Goal: Transaction & Acquisition: Subscribe to service/newsletter

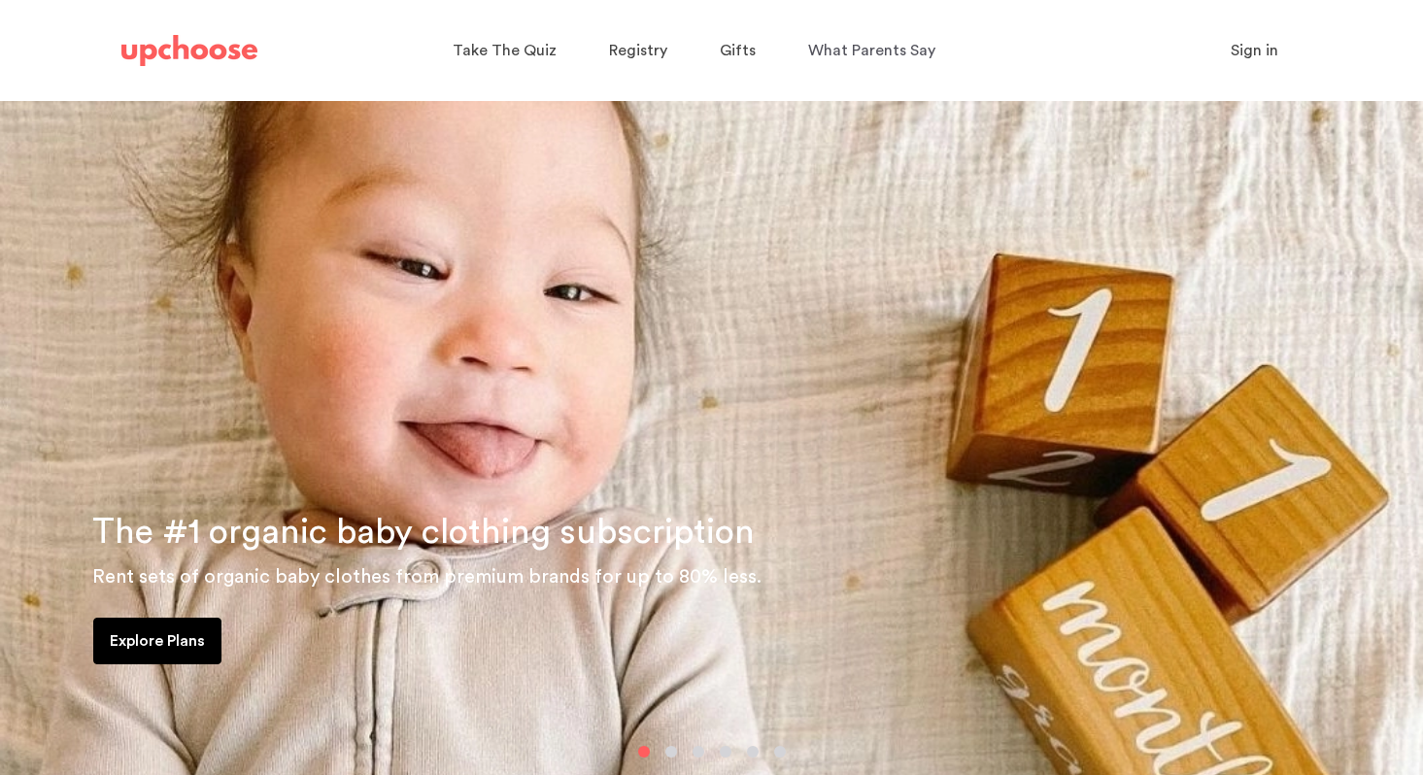
click at [1266, 51] on span "Sign in" at bounding box center [1255, 51] width 48 height 16
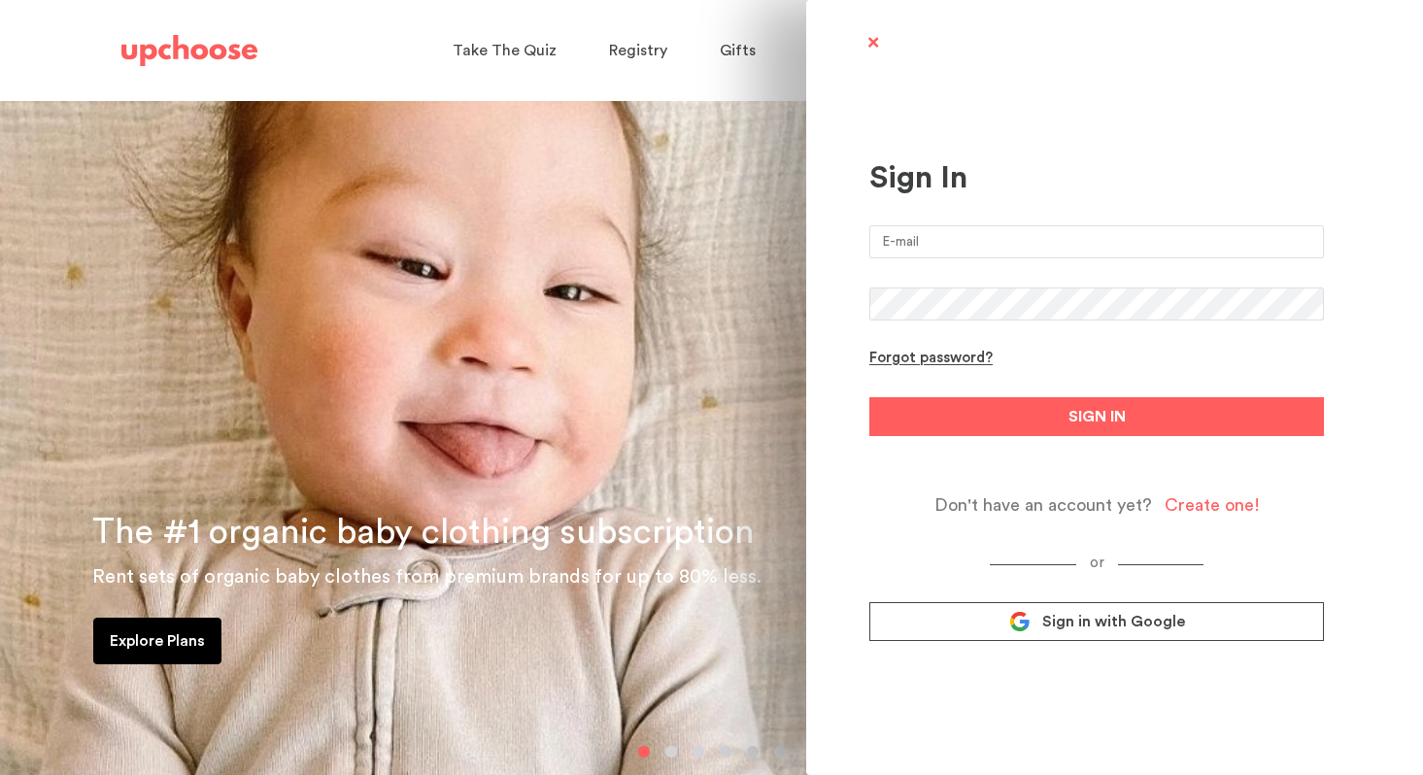
click at [1008, 237] on input "email" at bounding box center [1097, 241] width 455 height 33
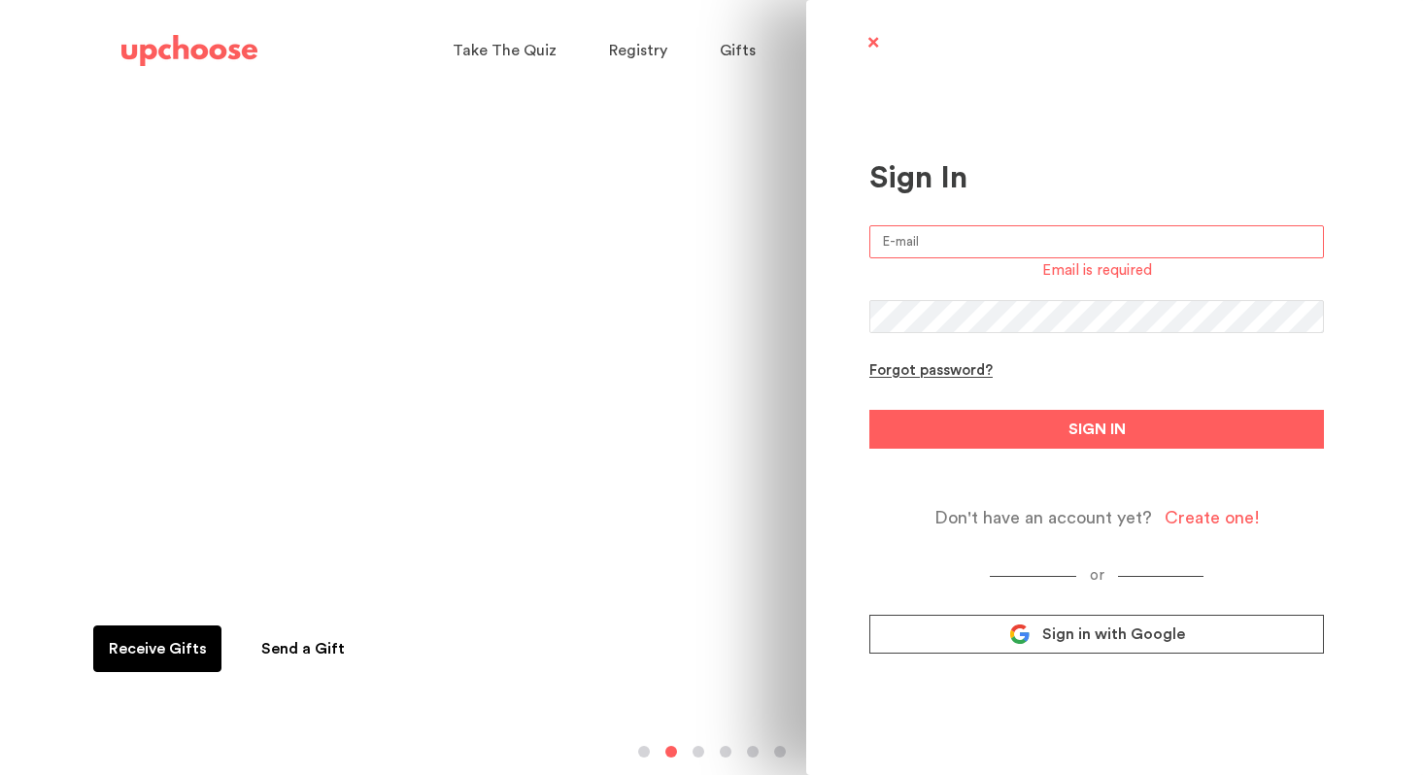
type input "lavollinger@gmail.com"
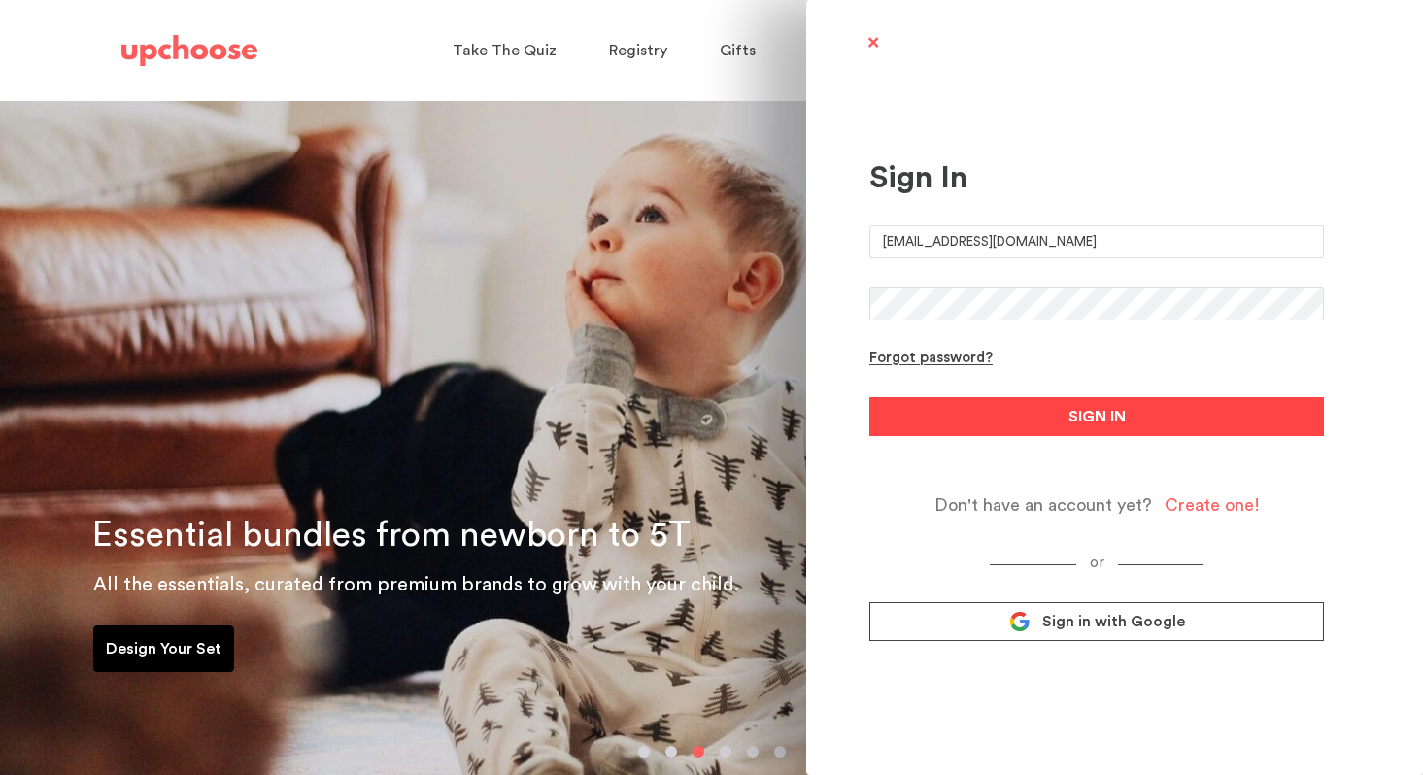
click at [975, 425] on button "SIGN IN" at bounding box center [1097, 416] width 455 height 39
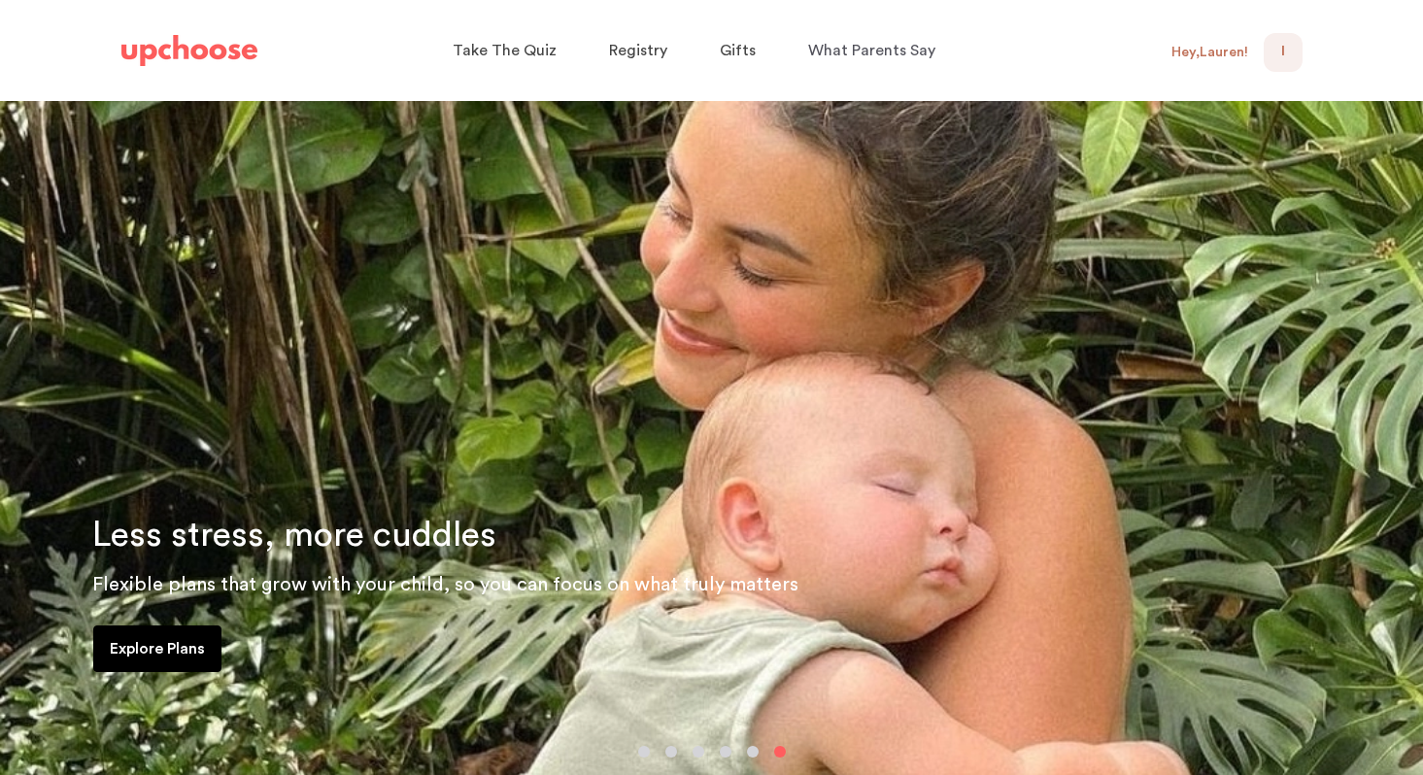
click at [207, 44] on img at bounding box center [189, 50] width 136 height 31
click at [135, 650] on p "Explore Plans" at bounding box center [157, 648] width 95 height 23
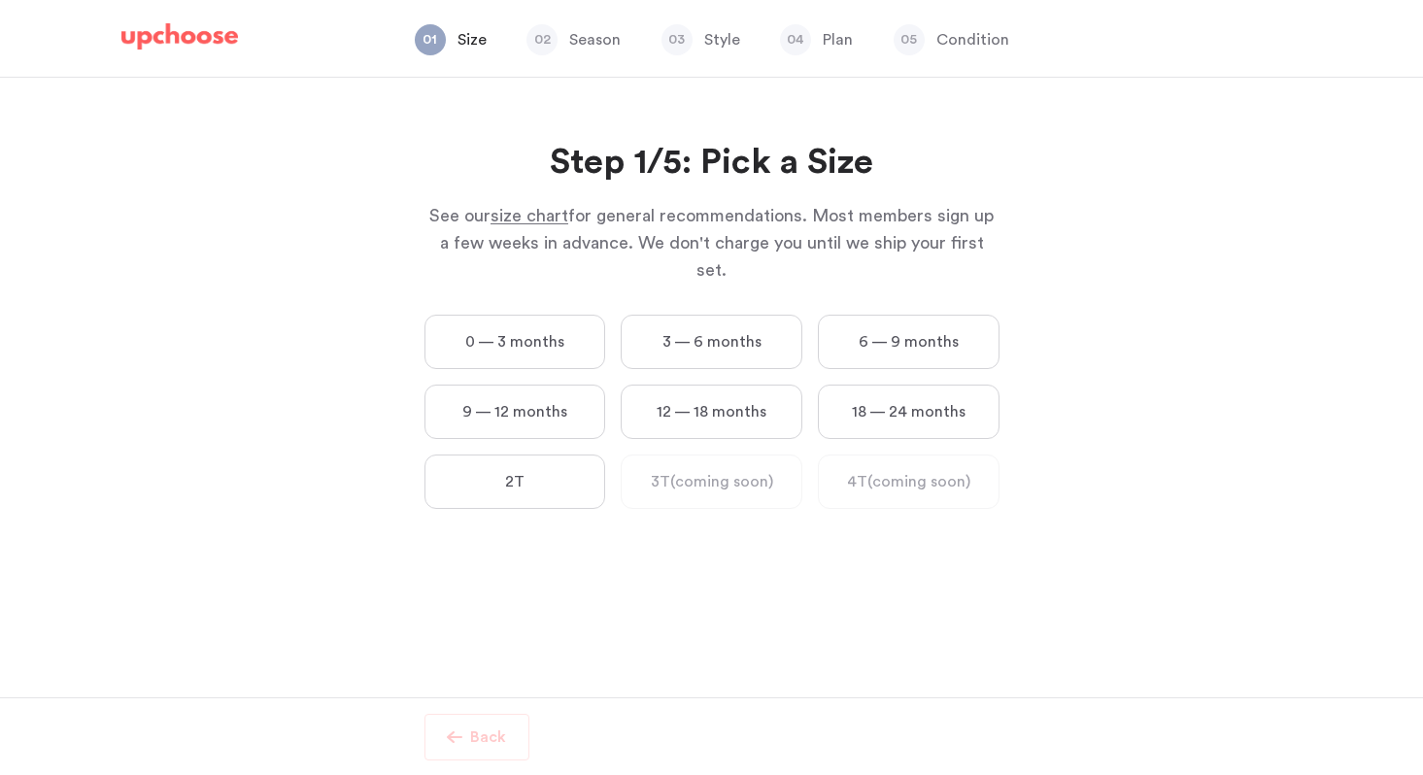
click at [523, 222] on span "size chart" at bounding box center [530, 215] width 78 height 17
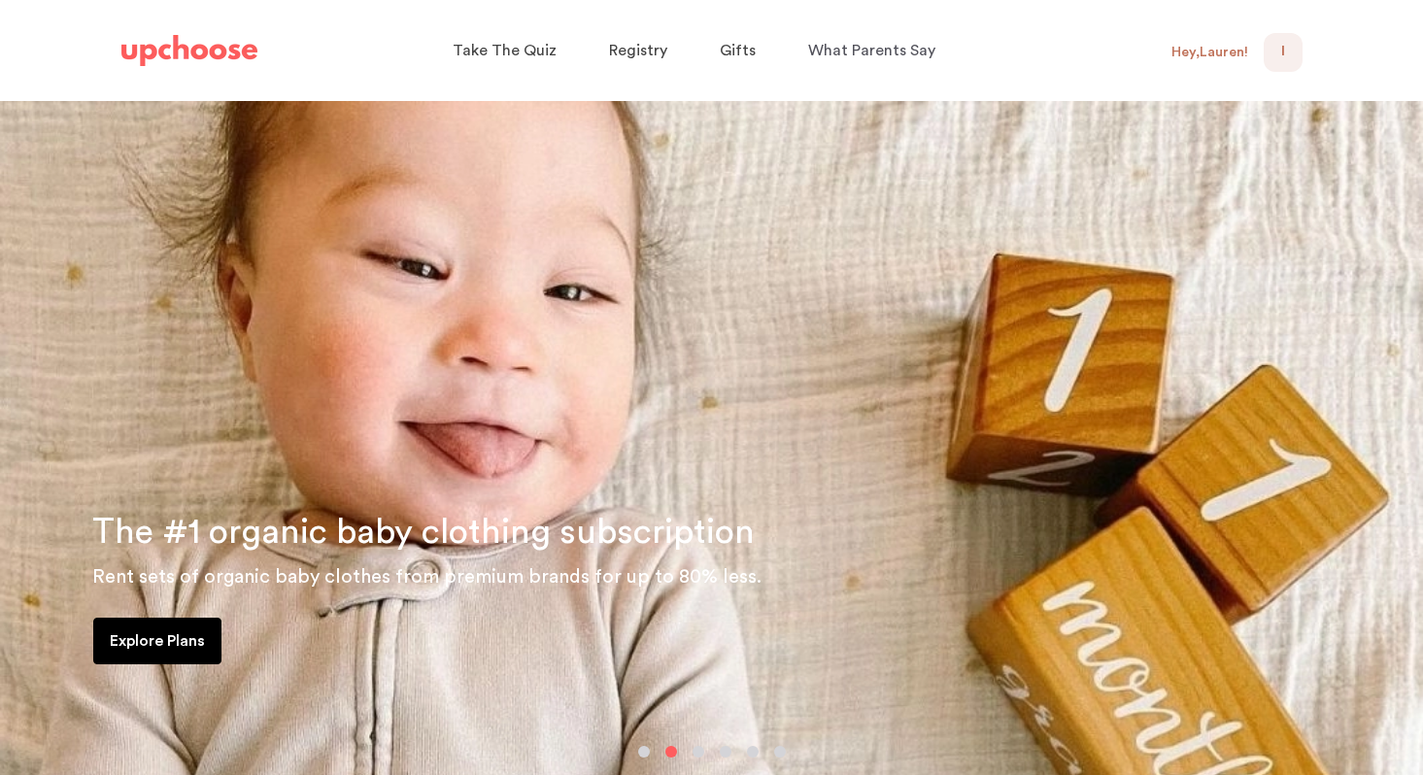
click at [125, 653] on div "Explore Plans" at bounding box center [711, 645] width 1388 height 54
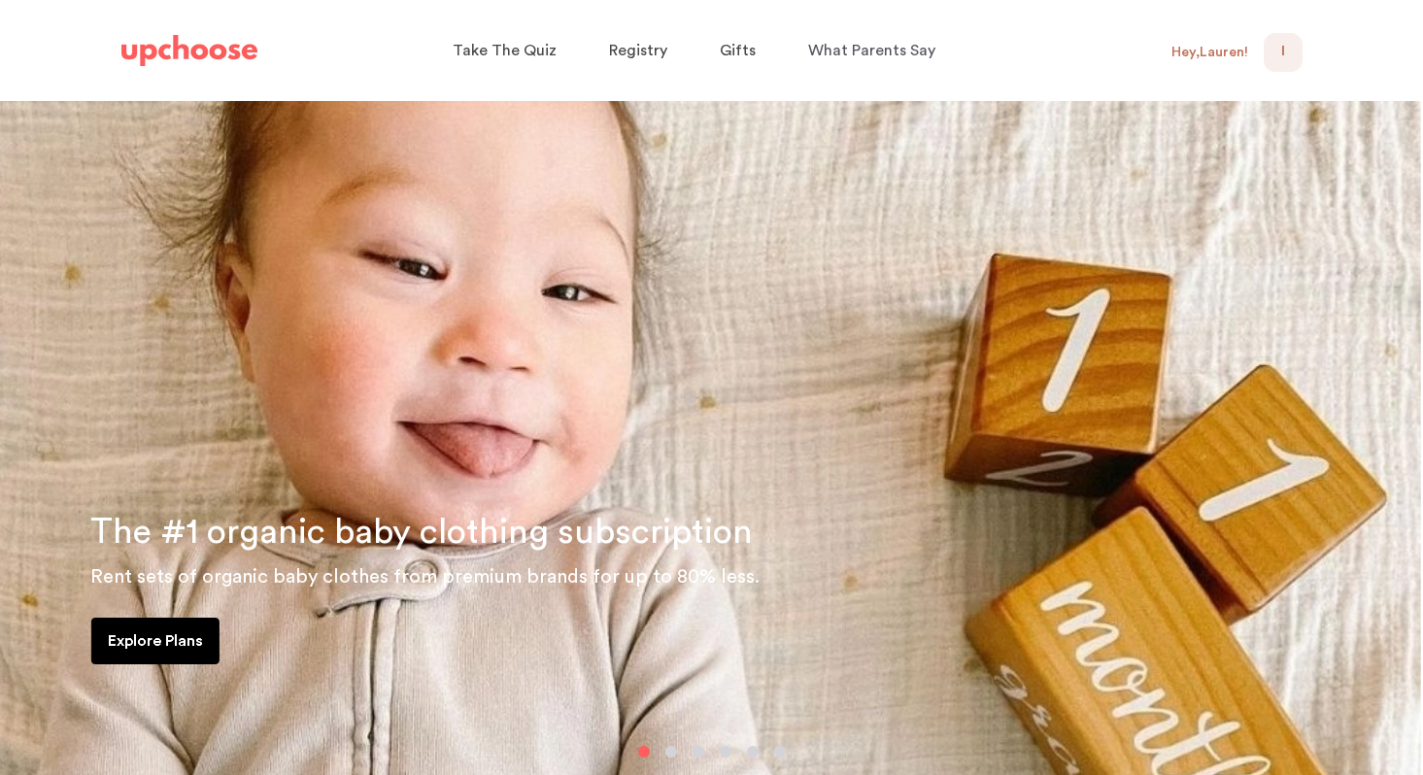
click at [105, 646] on link "Explore Plans" at bounding box center [155, 641] width 128 height 47
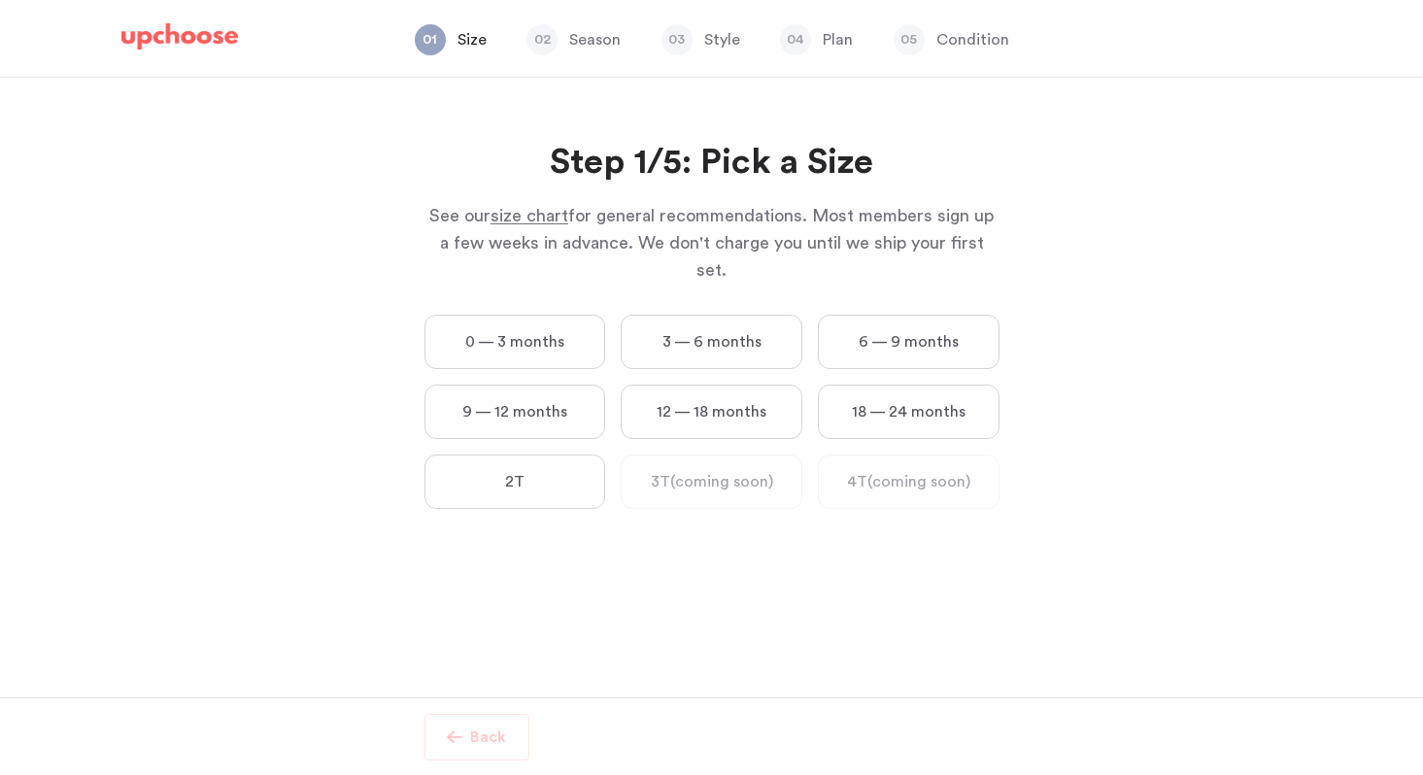
click at [960, 318] on label "6 — 9 months" at bounding box center [909, 342] width 182 height 54
click at [0, 0] on months "6 — 9 months" at bounding box center [0, 0] width 0 height 0
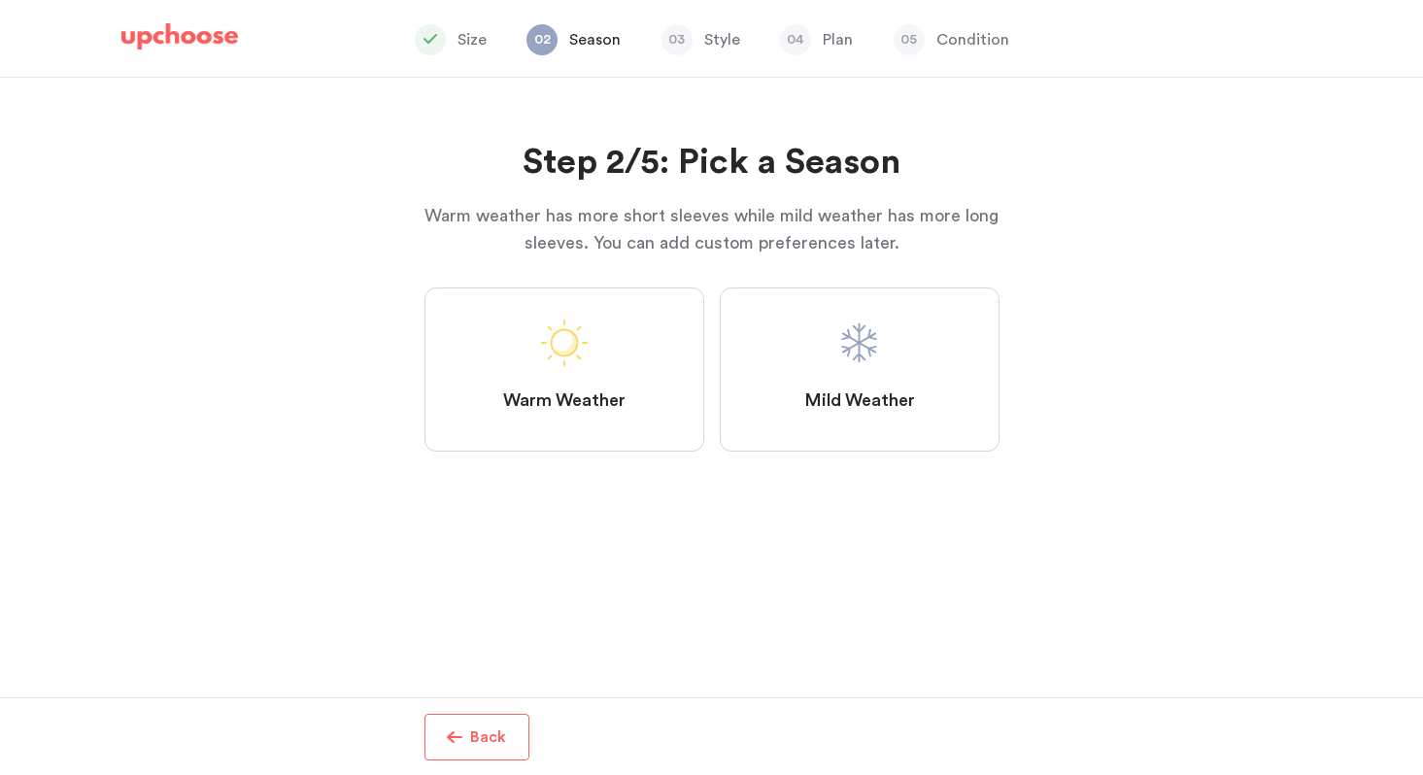
click at [875, 362] on span at bounding box center [860, 343] width 47 height 47
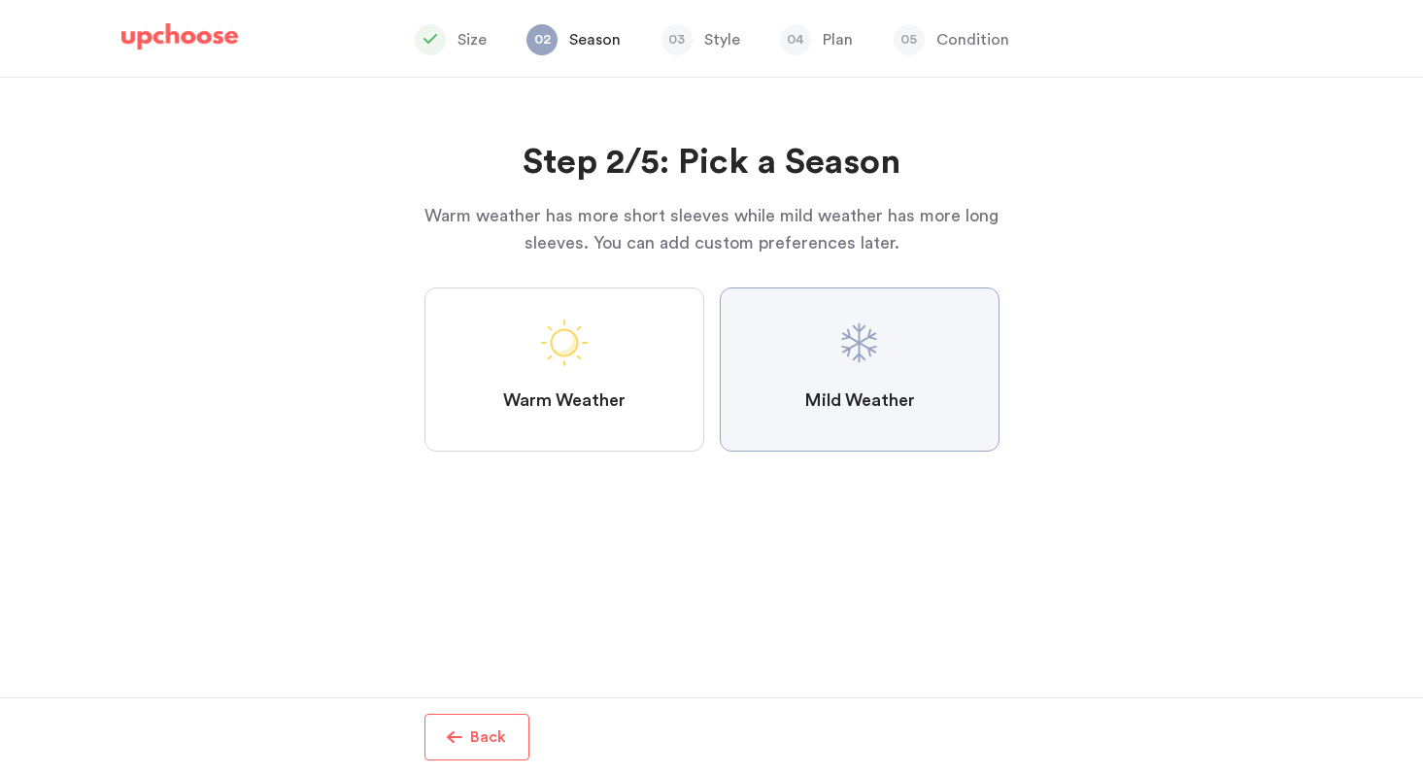
click at [0, 0] on Weather "Mild Weather" at bounding box center [0, 0] width 0 height 0
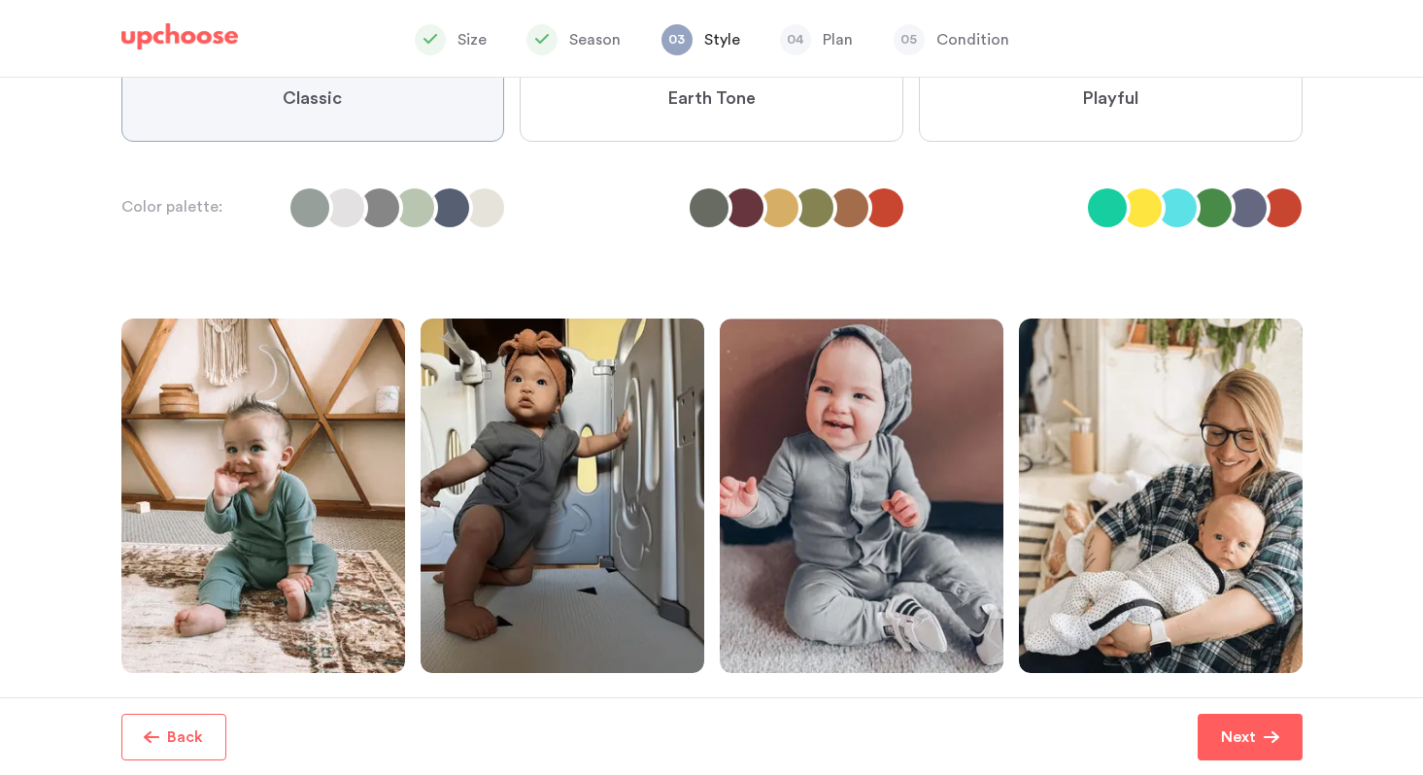
scroll to position [210, 0]
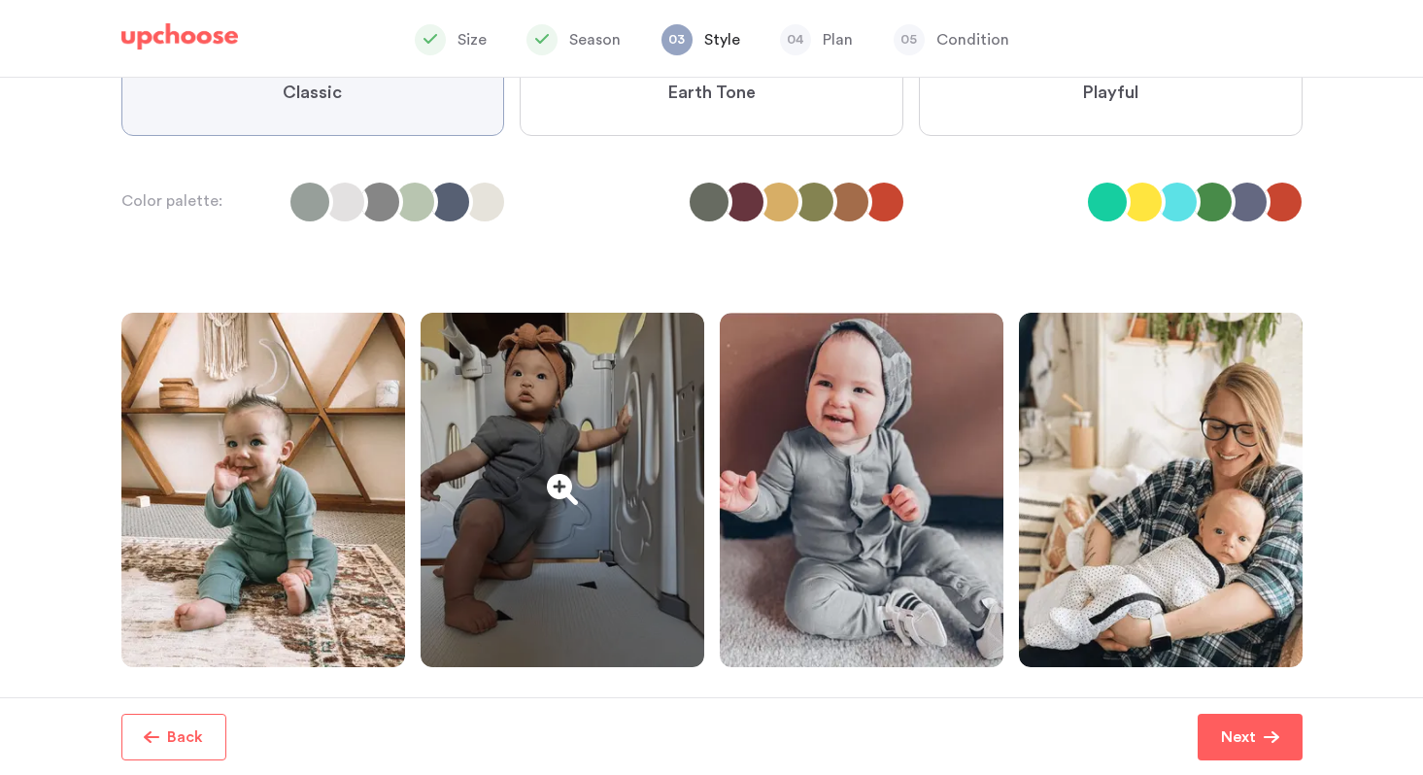
click at [554, 484] on div at bounding box center [563, 490] width 284 height 355
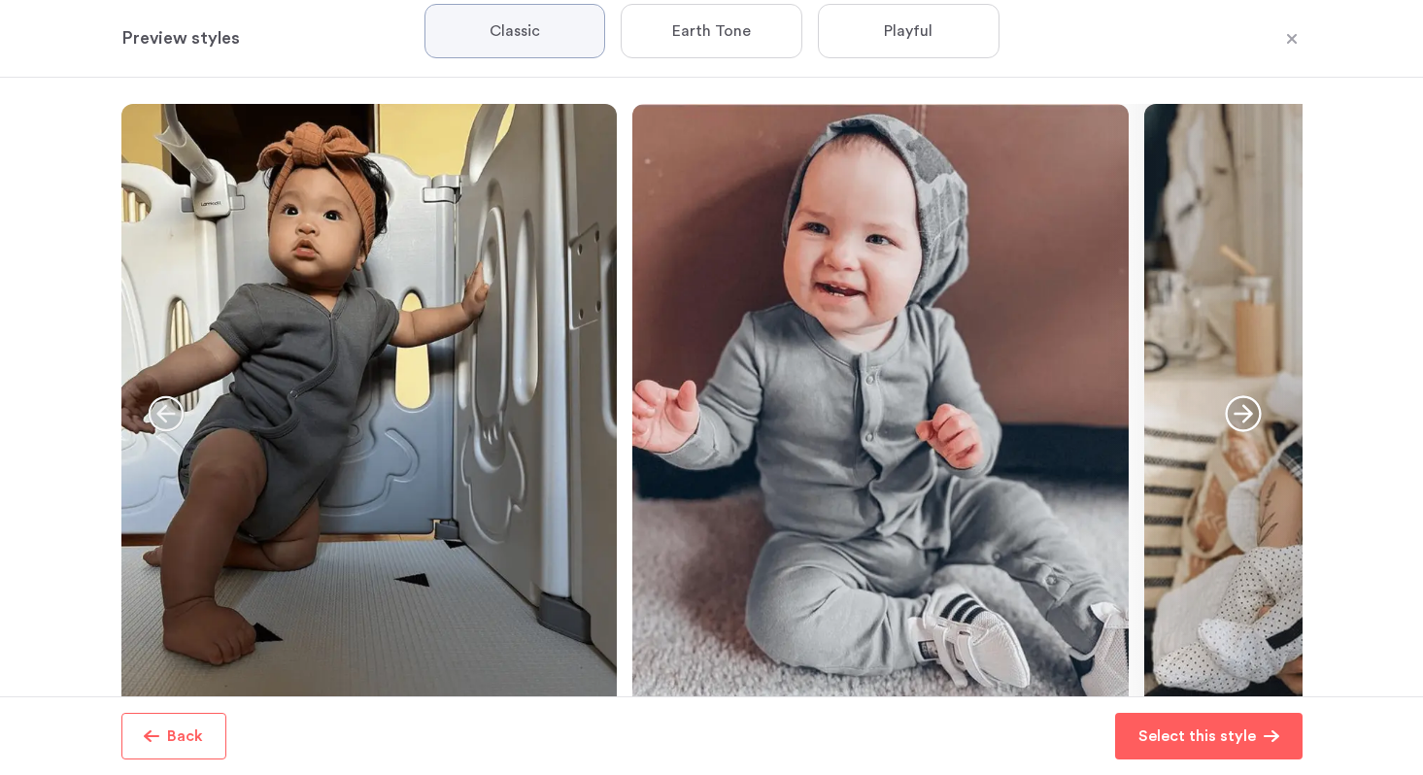
scroll to position [48, 0]
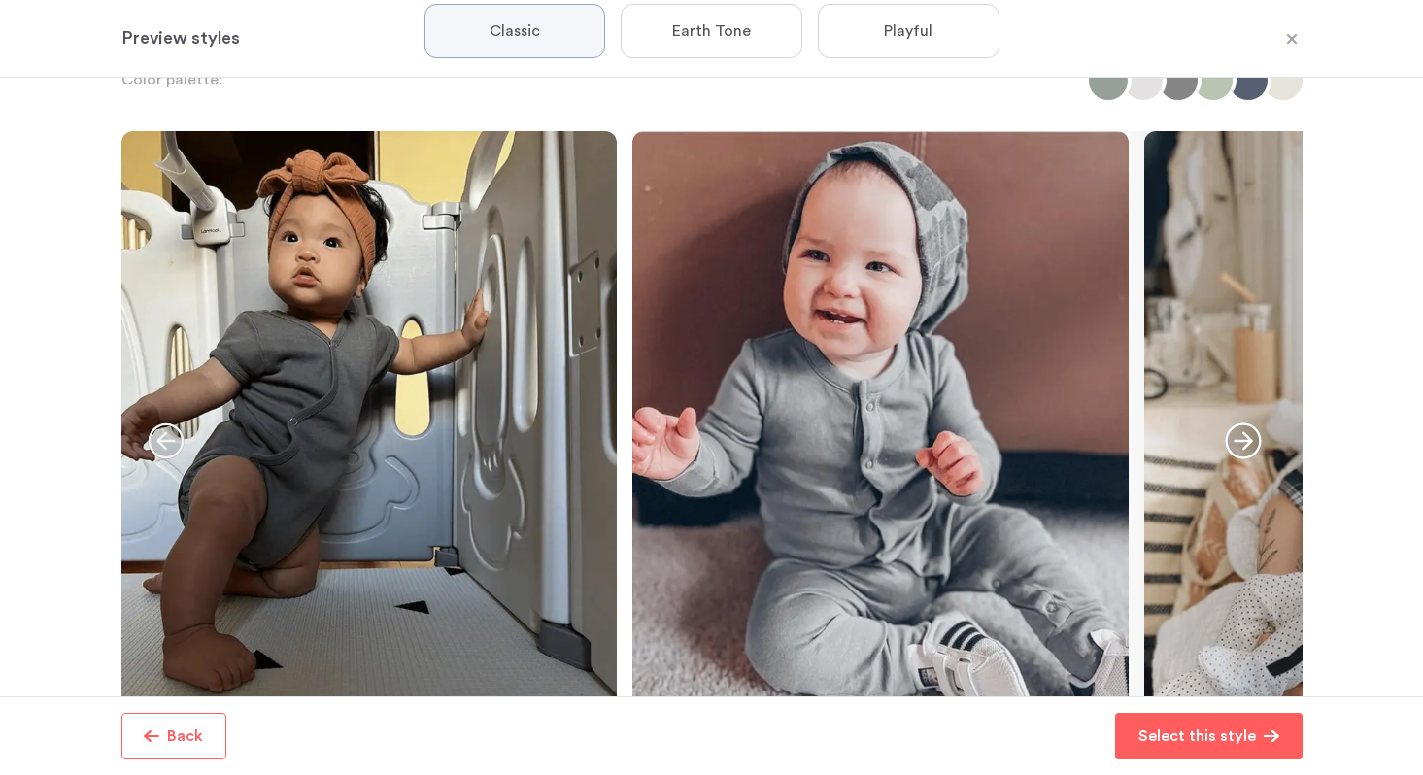
click at [1247, 441] on icon "button" at bounding box center [1243, 441] width 36 height 36
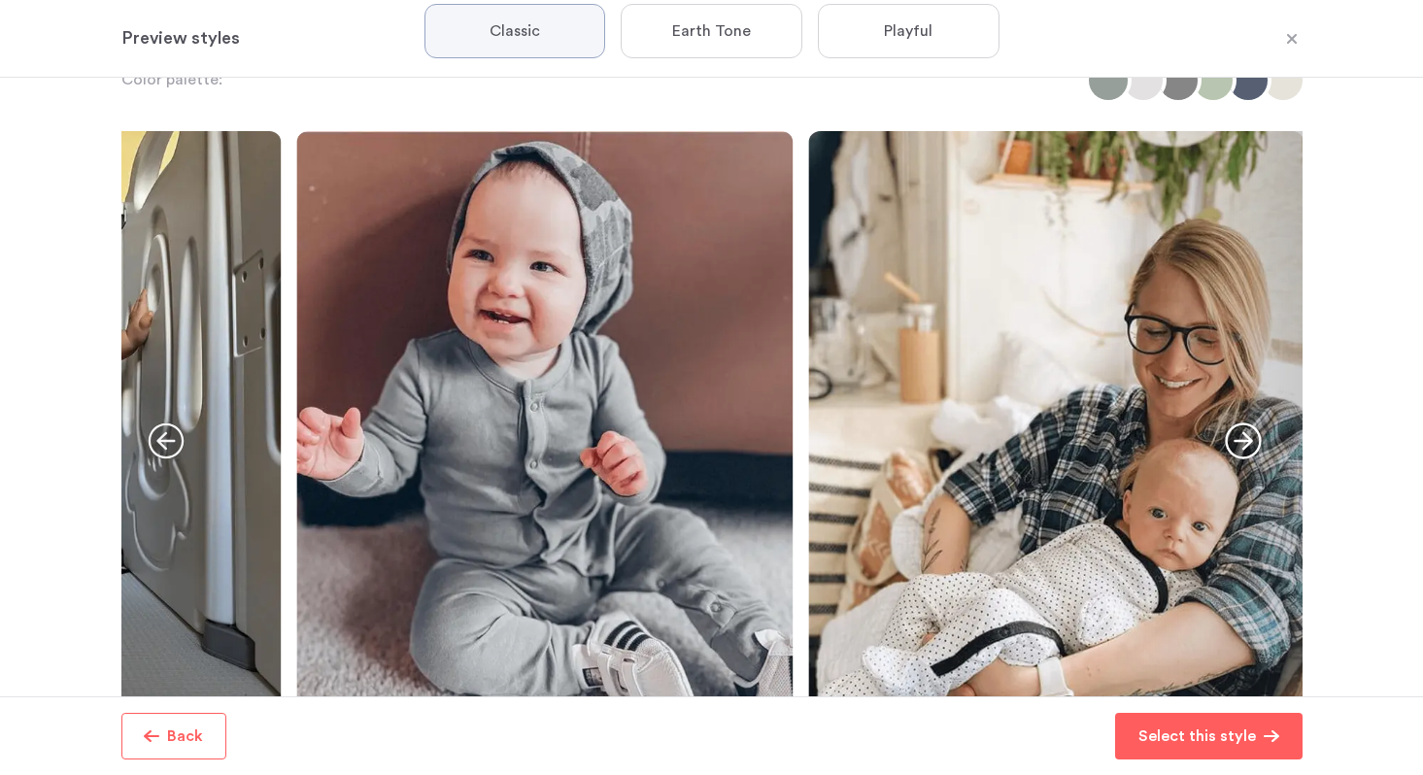
click at [1247, 441] on icon "button" at bounding box center [1243, 441] width 36 height 36
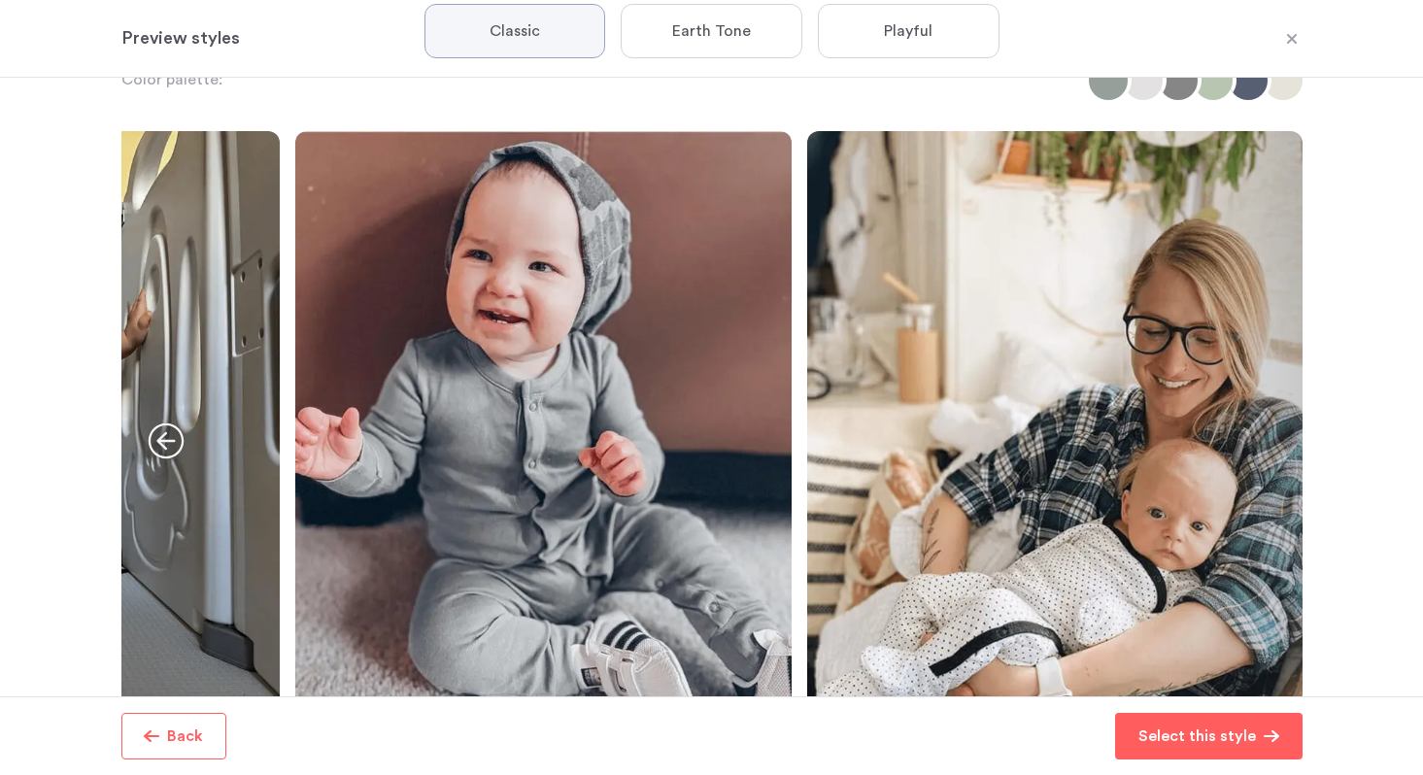
click at [698, 21] on span "Earth Tone" at bounding box center [711, 30] width 79 height 19
click at [0, 0] on Tone "Earth Tone" at bounding box center [0, 0] width 0 height 0
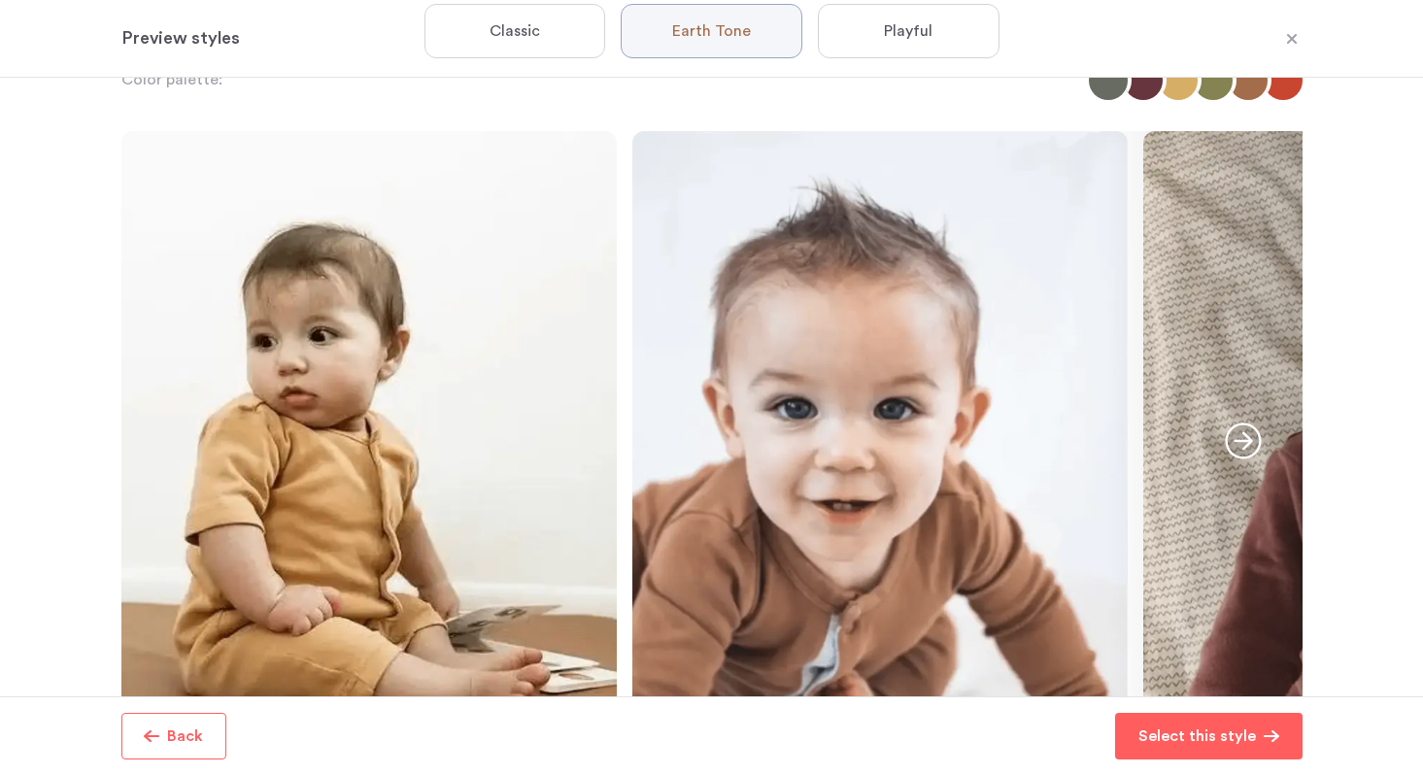
click at [931, 28] on span "Playful" at bounding box center [908, 30] width 49 height 19
click at [0, 0] on input "Playful" at bounding box center [0, 0] width 0 height 0
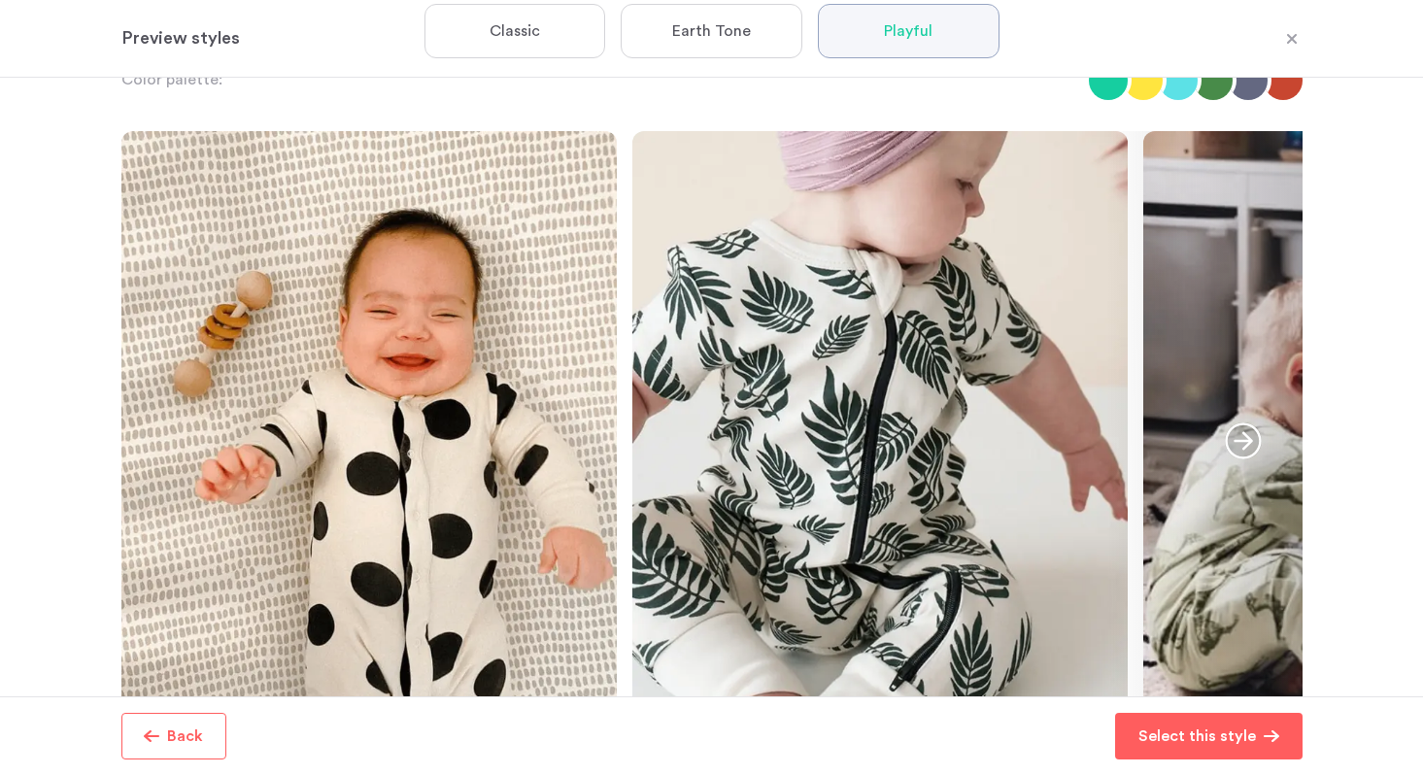
click at [729, 12] on label "Earth Tone" at bounding box center [712, 31] width 182 height 54
click at [0, 0] on Tone "Earth Tone" at bounding box center [0, 0] width 0 height 0
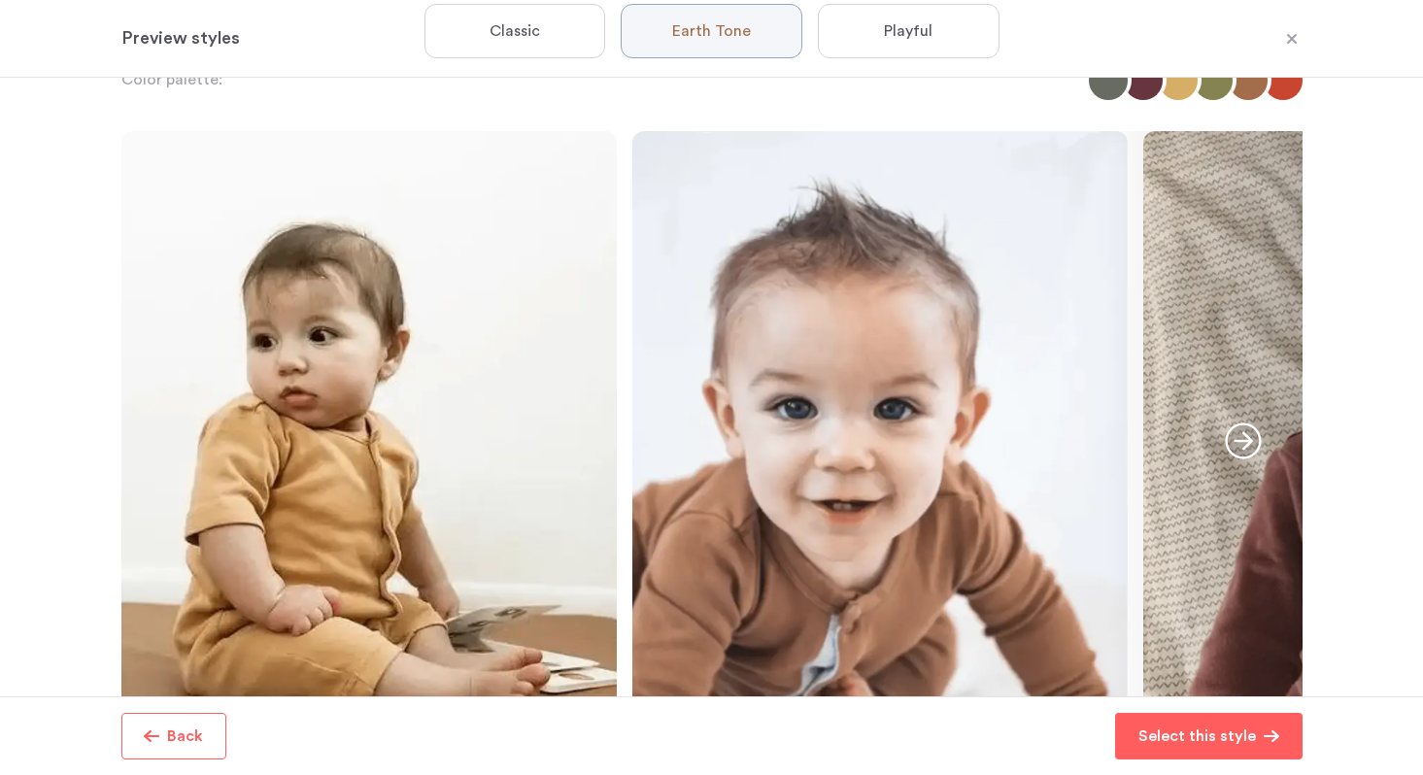
click at [1246, 439] on icon "button" at bounding box center [1243, 441] width 37 height 37
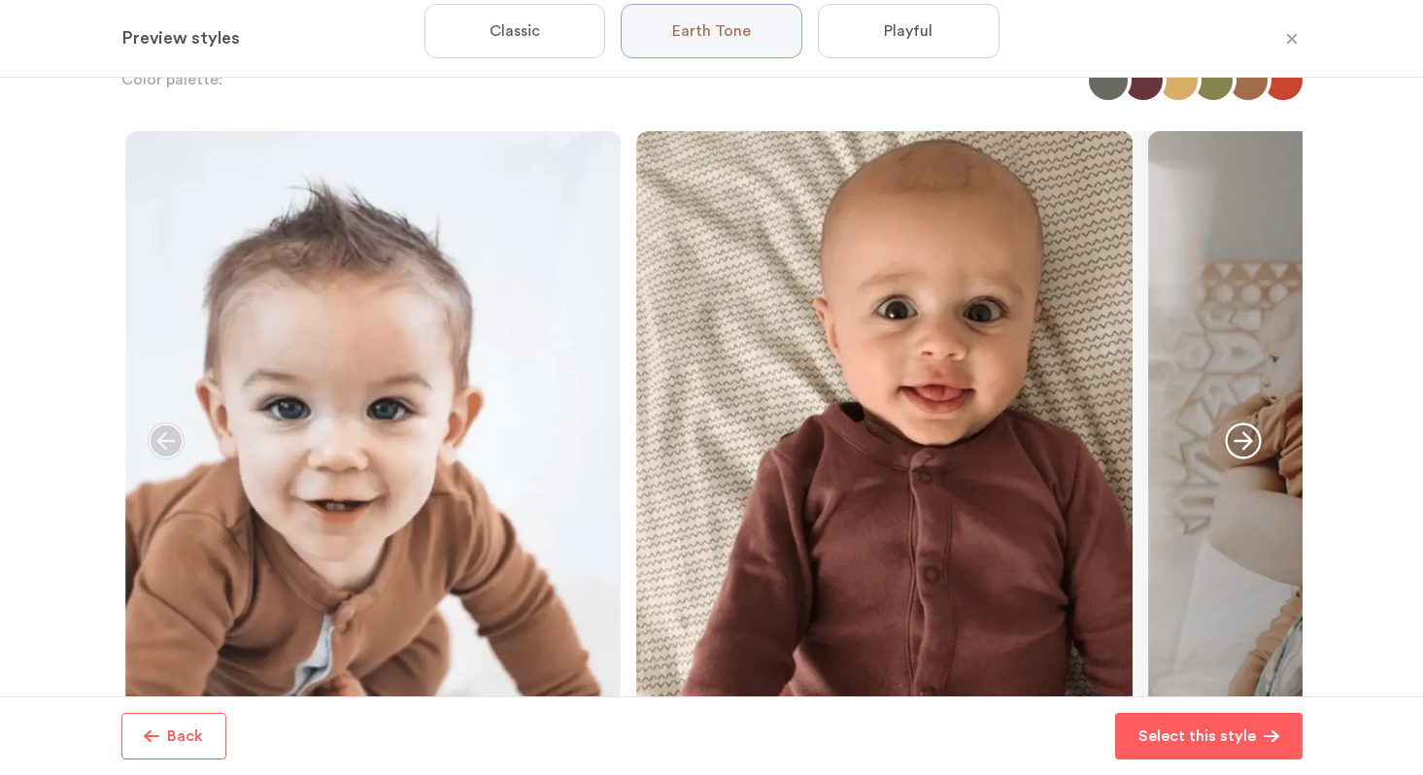
click at [1246, 439] on icon "button" at bounding box center [1243, 441] width 37 height 37
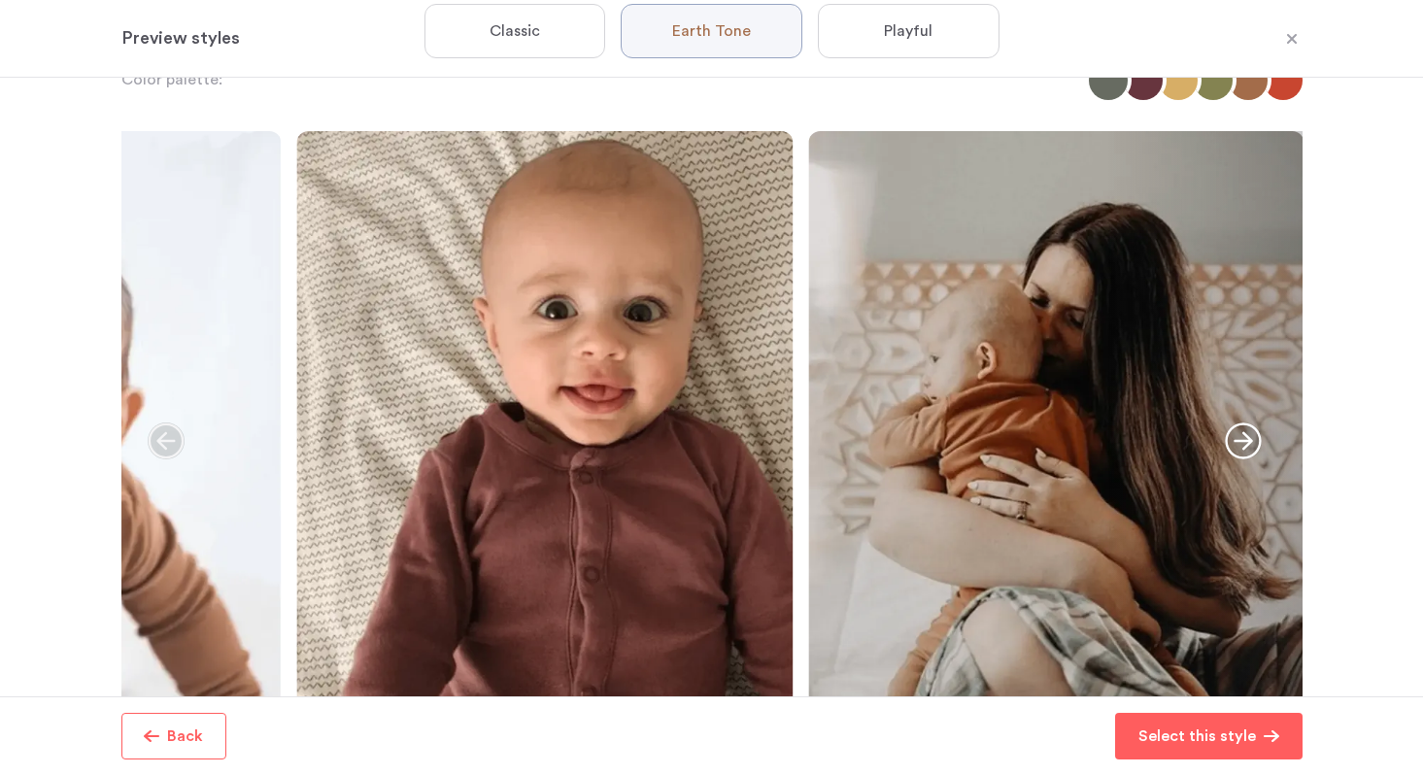
click at [1246, 439] on icon "button" at bounding box center [1243, 441] width 37 height 37
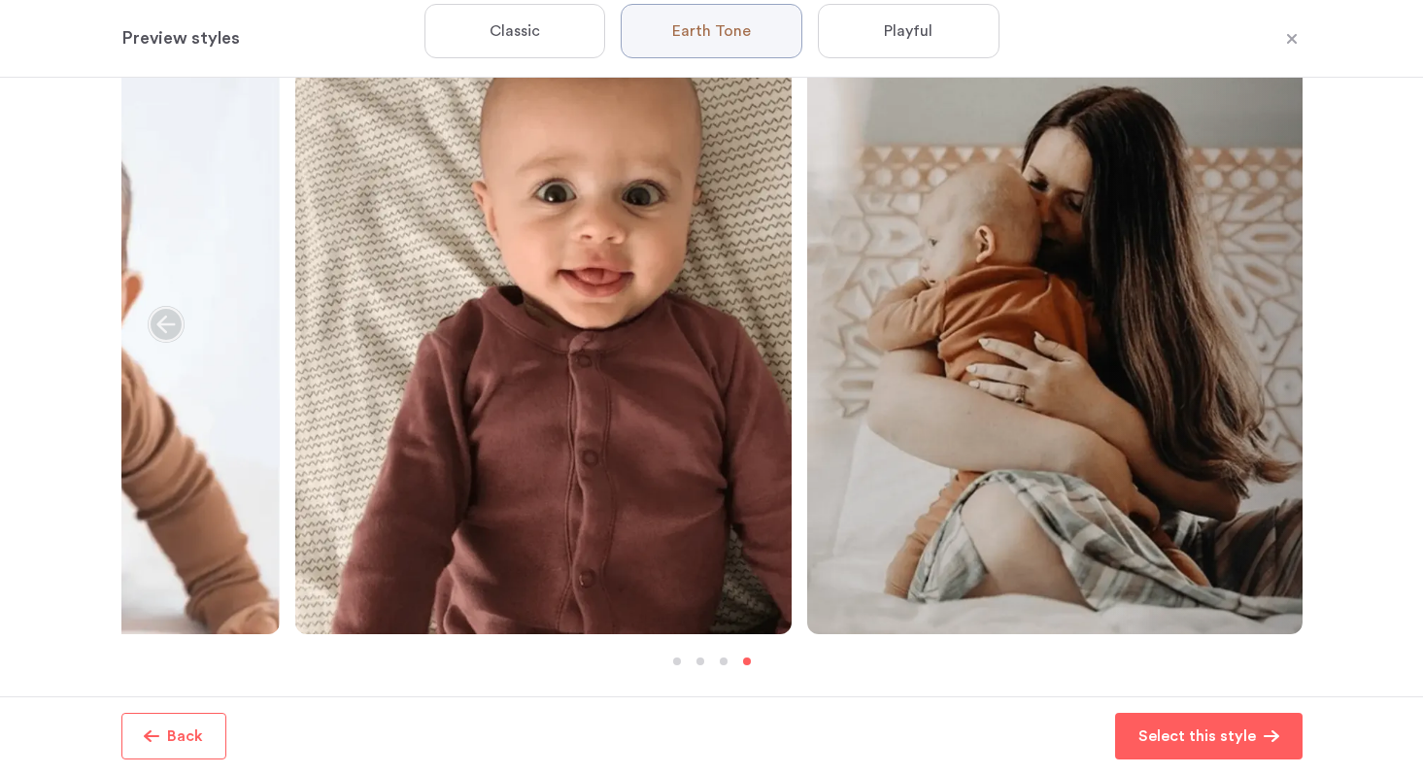
click at [169, 324] on icon "button" at bounding box center [166, 325] width 36 height 36
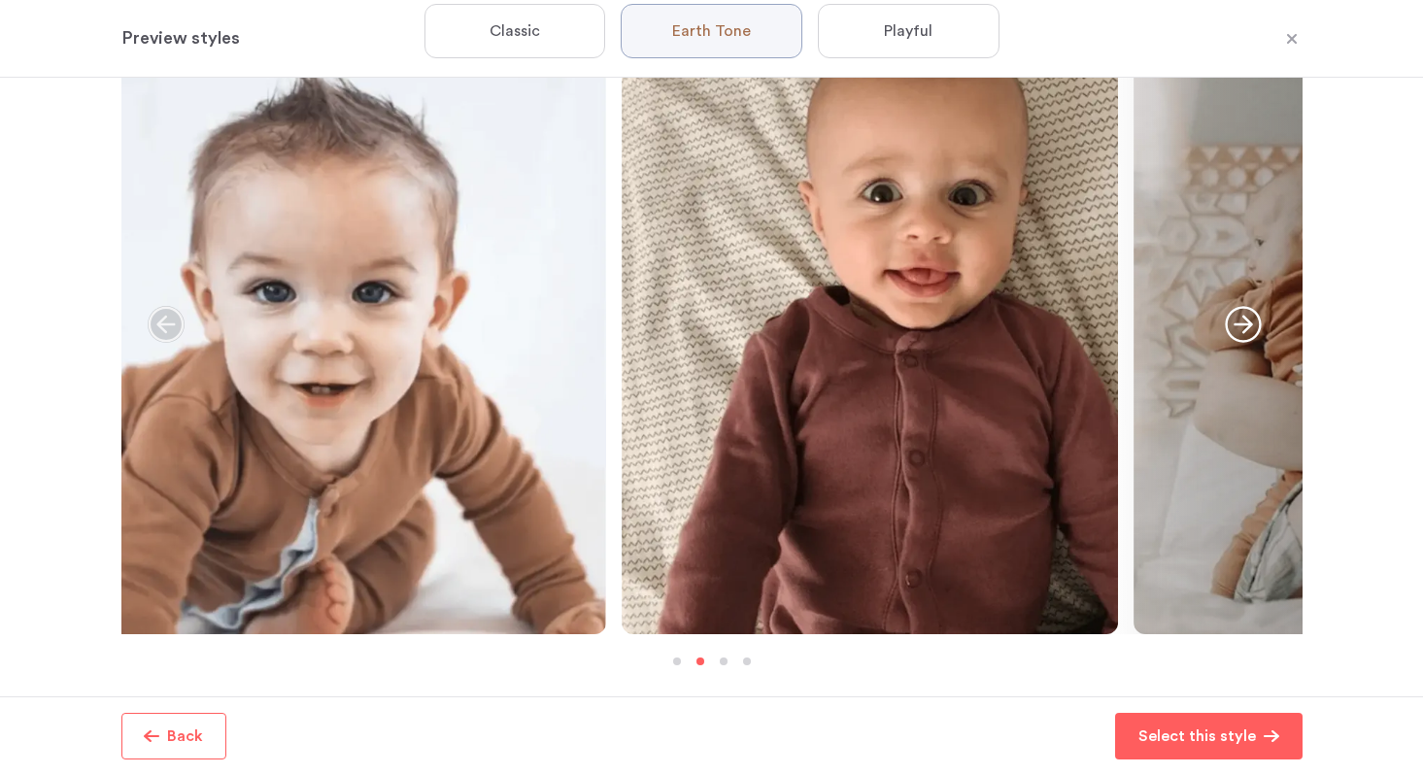
click at [169, 324] on icon "button" at bounding box center [166, 325] width 36 height 36
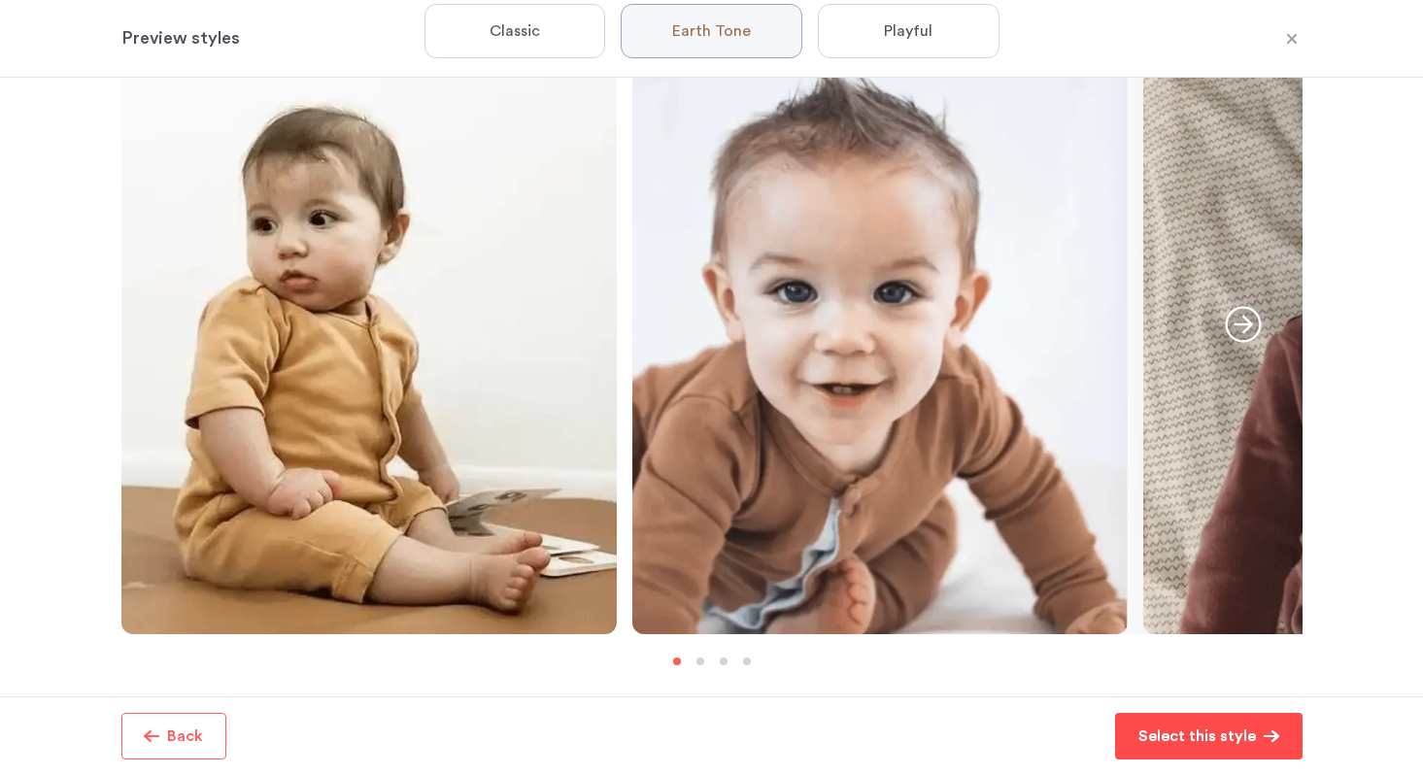
click at [1145, 730] on p "Select this style" at bounding box center [1198, 736] width 118 height 23
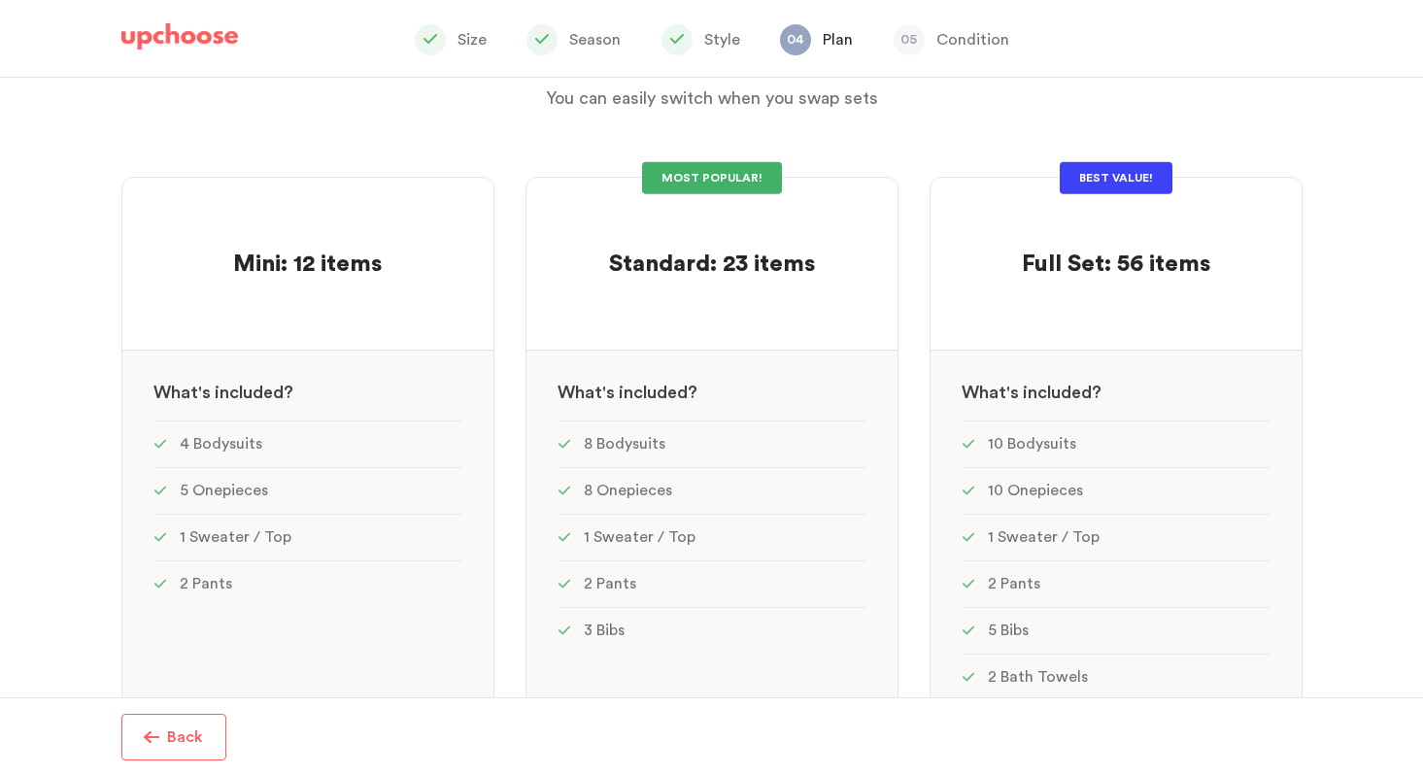
scroll to position [109, 0]
click at [637, 227] on p at bounding box center [712, 235] width 206 height 31
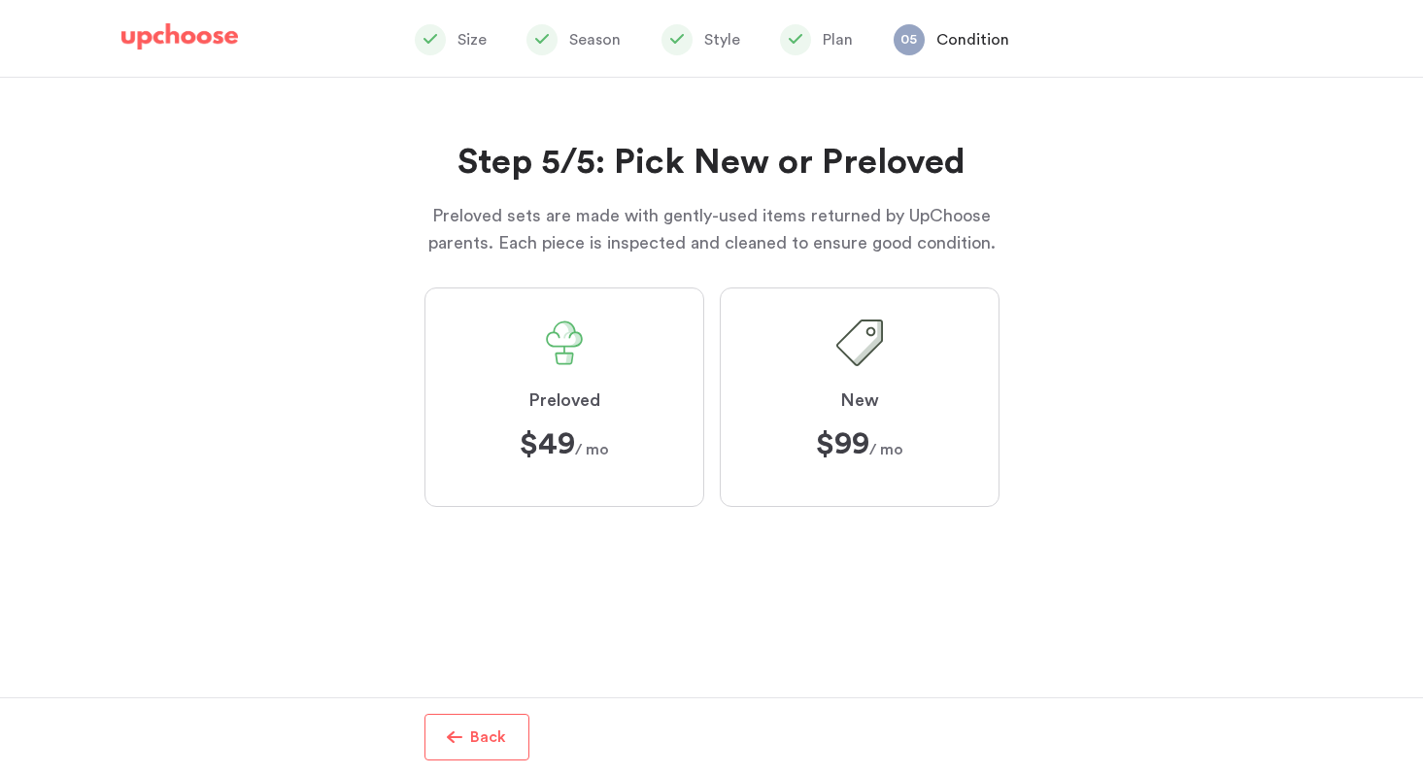
click at [636, 390] on label "Preloved $49 $49 / mo" at bounding box center [565, 398] width 280 height 220
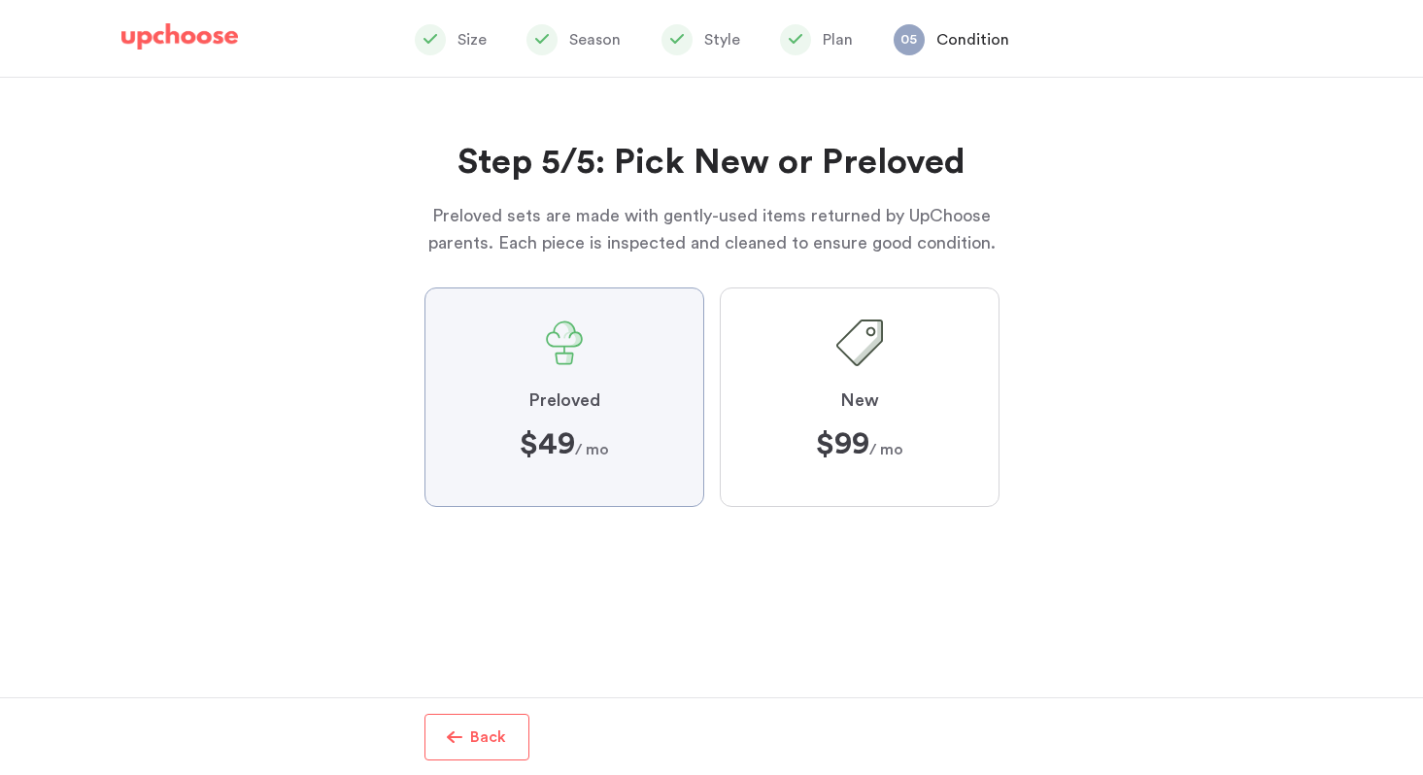
click at [0, 0] on input "Preloved $49 $49 / mo" at bounding box center [0, 0] width 0 height 0
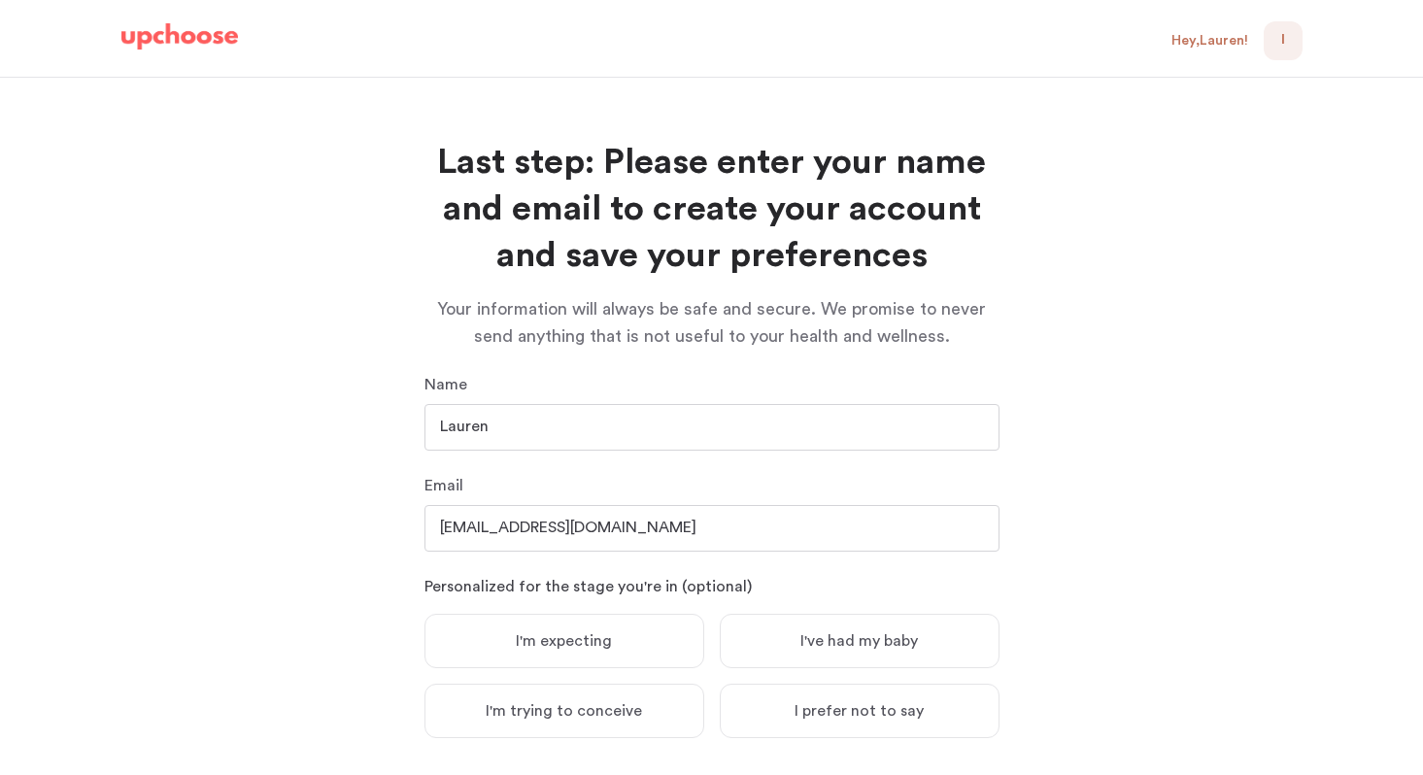
scroll to position [120, 0]
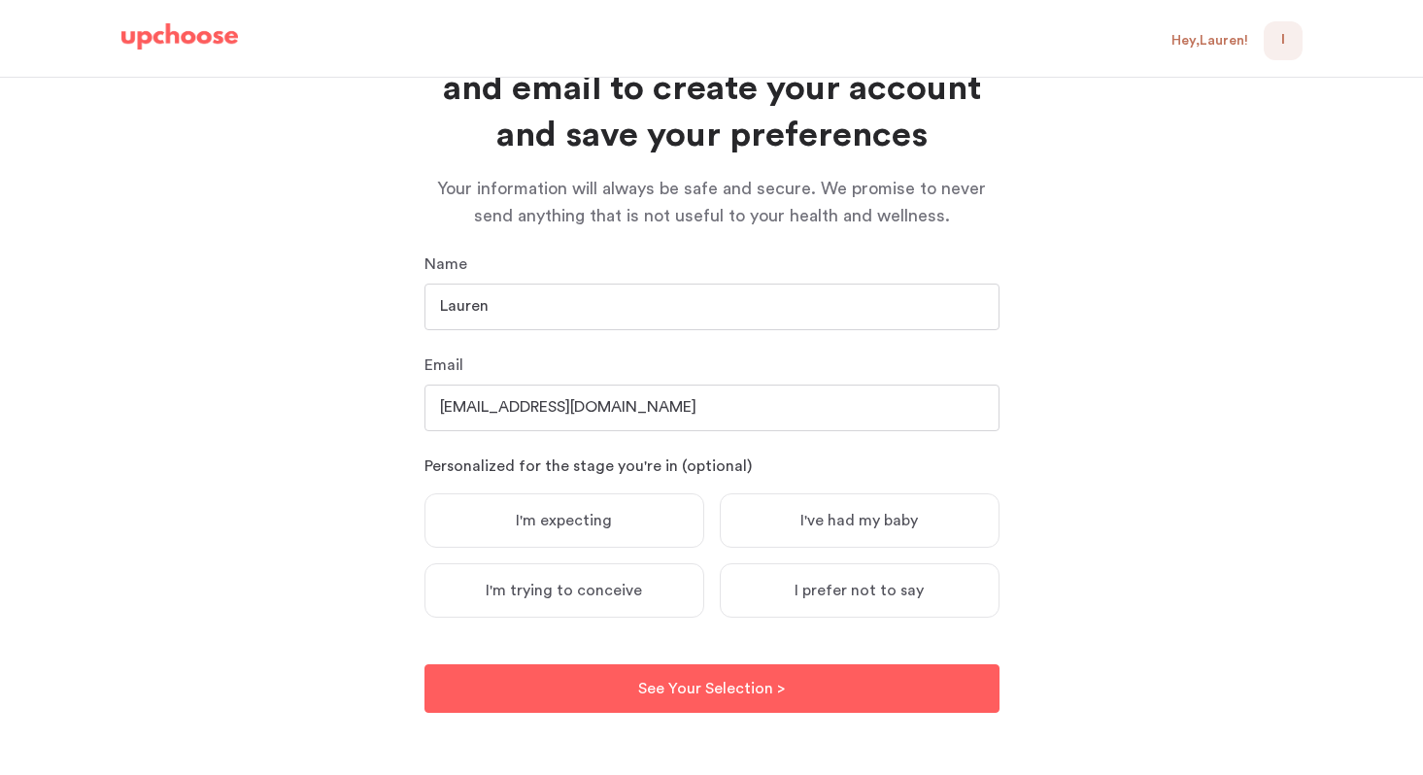
click at [823, 513] on span "I've had my baby" at bounding box center [860, 520] width 118 height 19
click at [0, 0] on input "I've had my baby" at bounding box center [0, 0] width 0 height 0
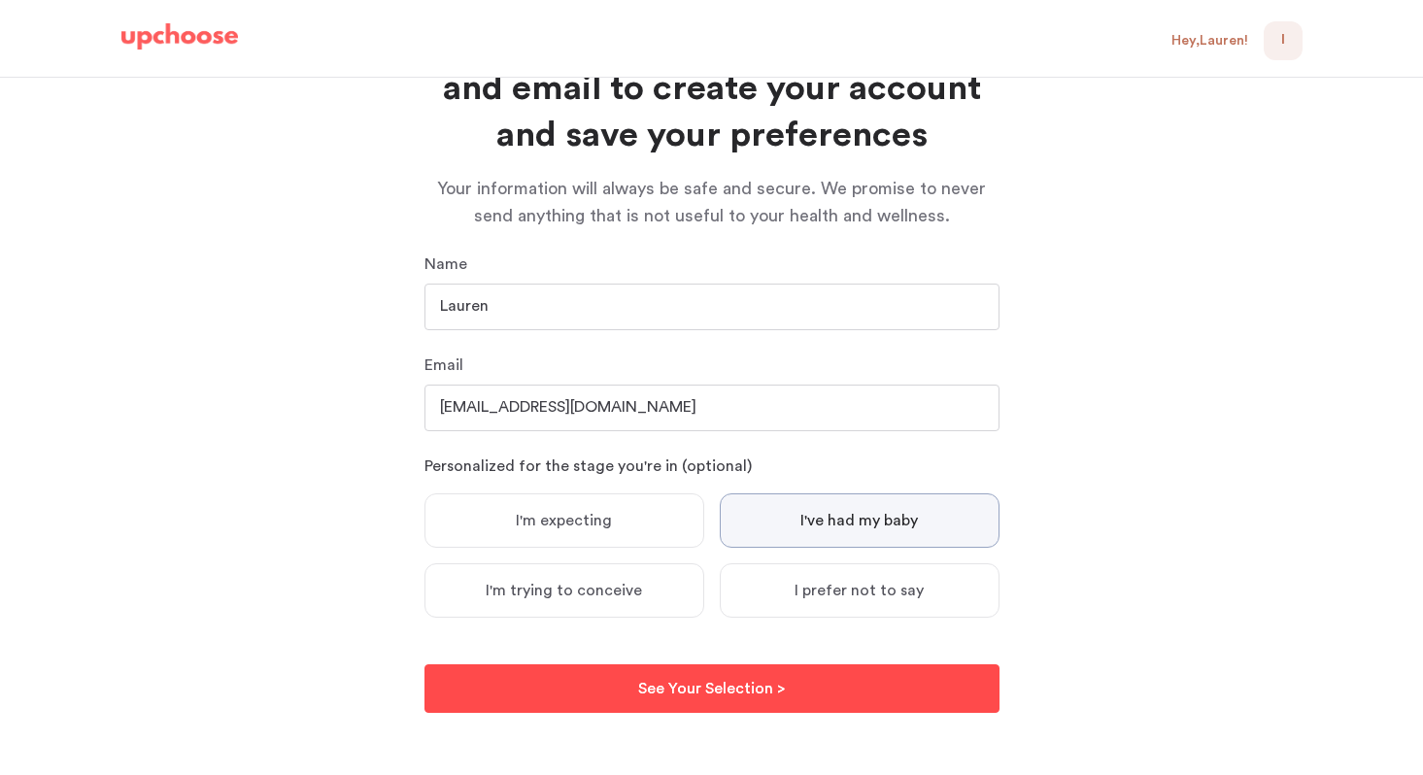
click at [666, 696] on p "See Your Selection >" at bounding box center [711, 688] width 147 height 23
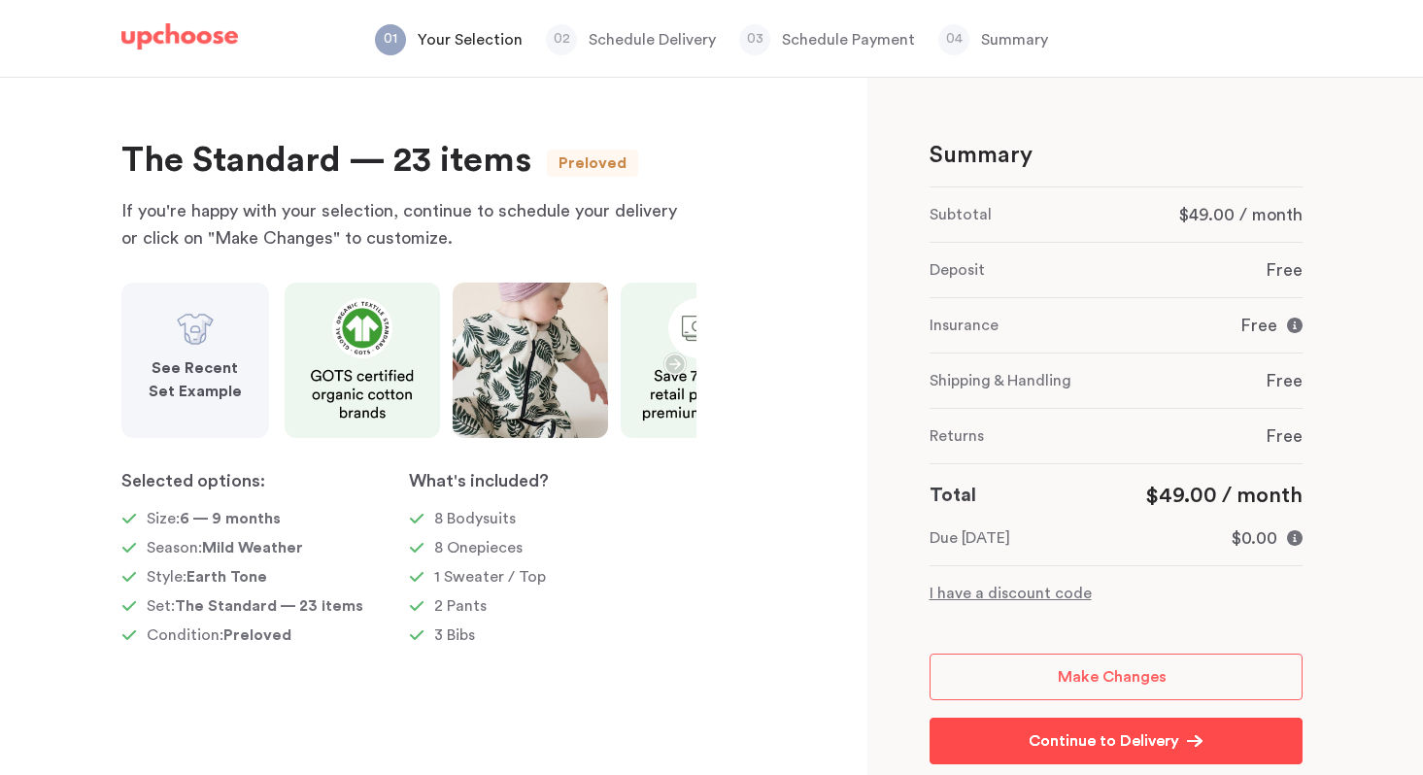
click at [1019, 740] on link "Continue to Delivery Continue to Delivery" at bounding box center [1116, 741] width 373 height 47
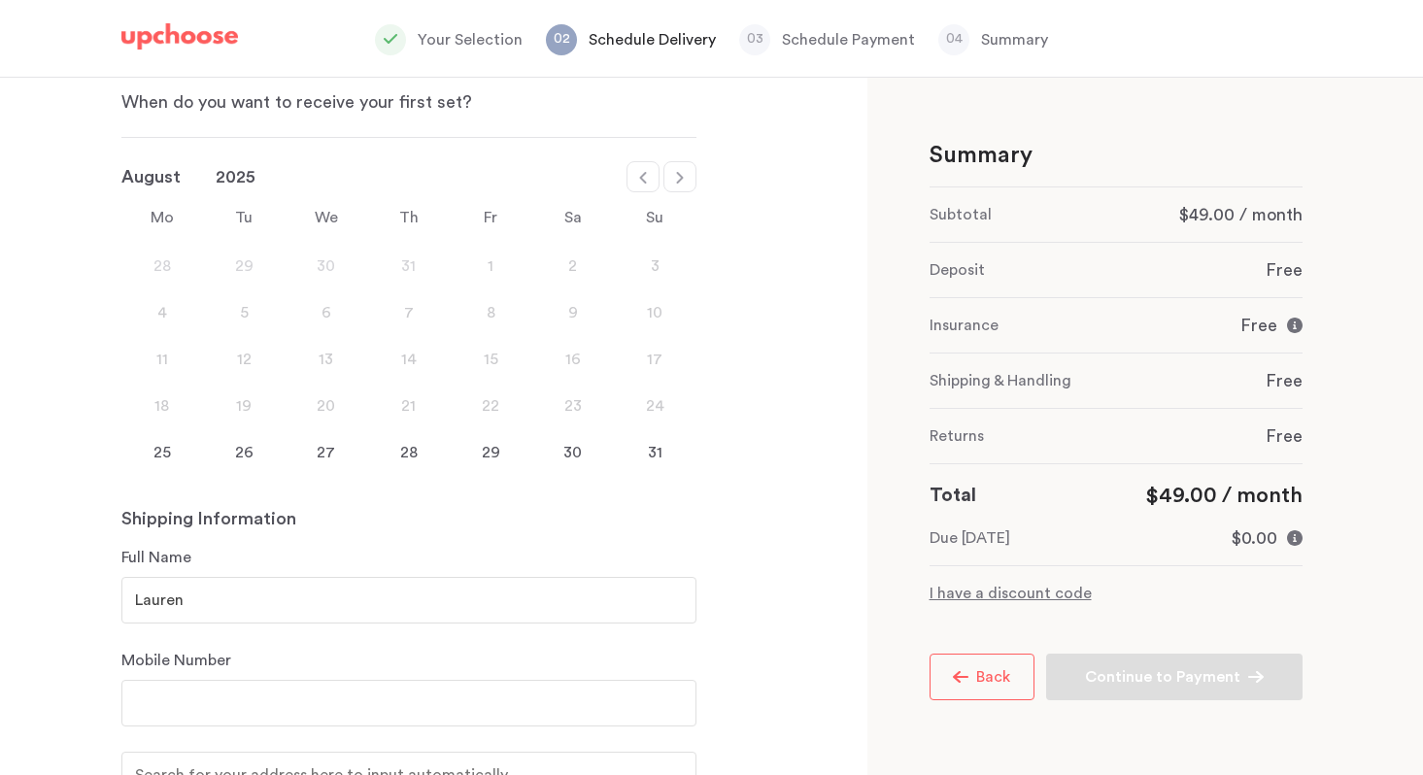
scroll to position [126, 0]
click at [687, 185] on icon at bounding box center [680, 179] width 16 height 16
select select "September"
click at [242, 309] on div "9" at bounding box center [244, 313] width 83 height 23
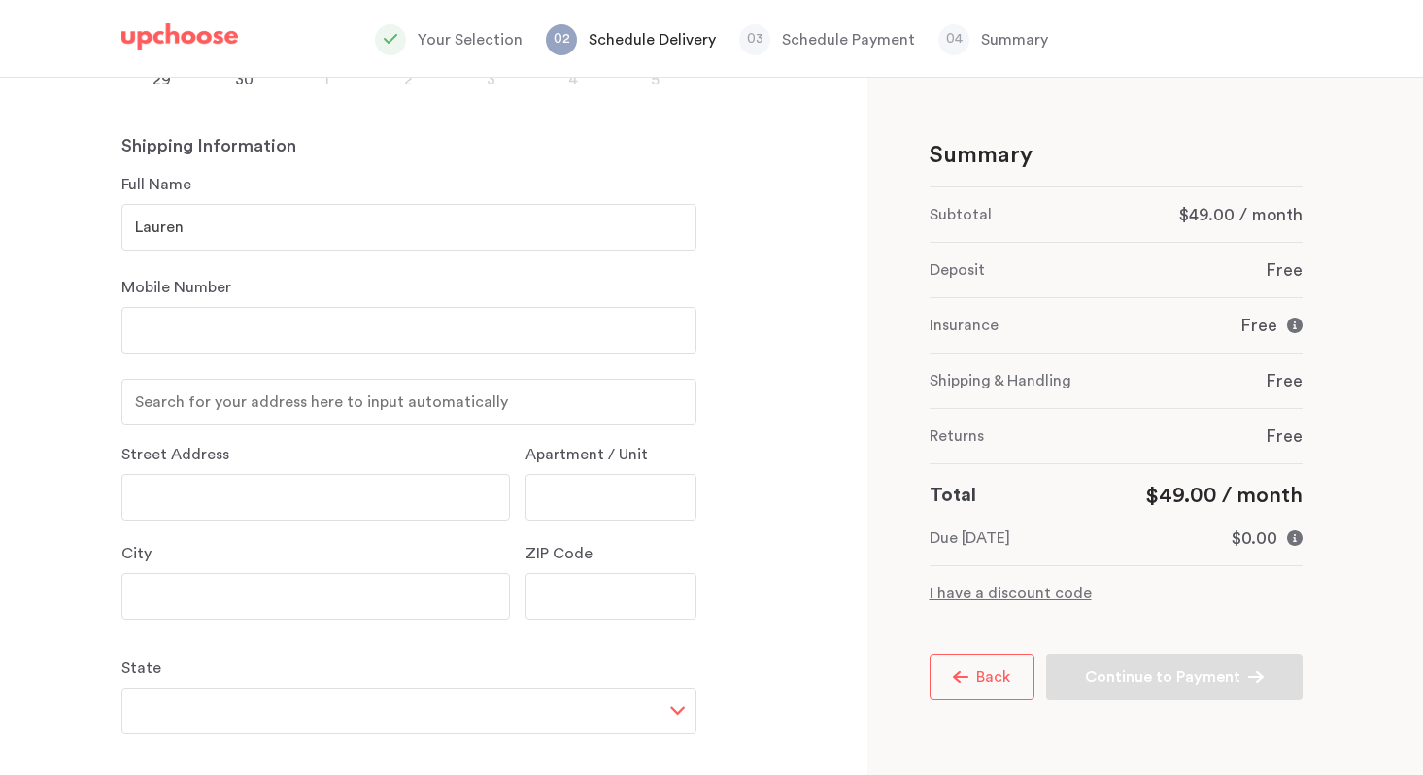
scroll to position [508, 0]
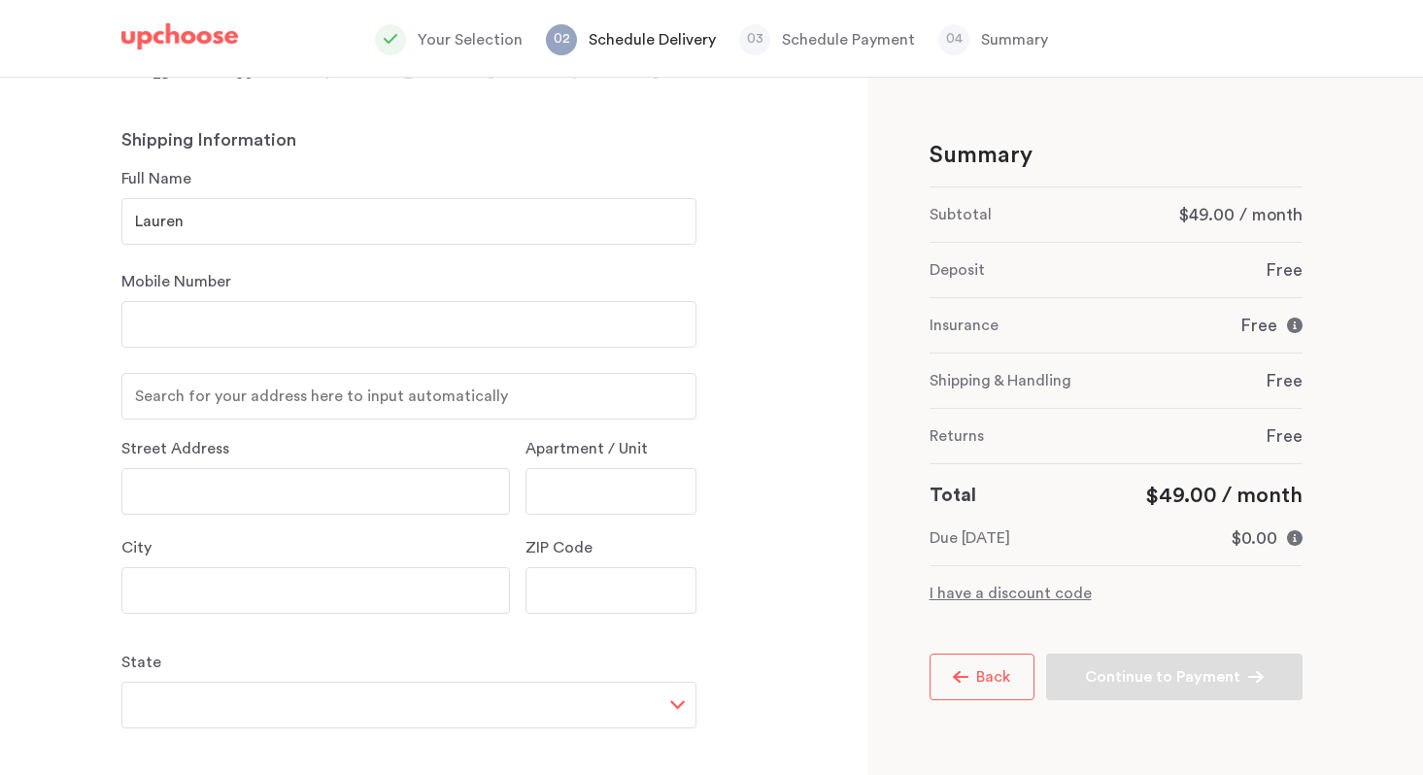
click at [239, 222] on input "Lauren" at bounding box center [408, 221] width 575 height 47
type input "[PERSON_NAME]"
type input "9139097862"
type input "[STREET_ADDRESS]"
type input "[GEOGRAPHIC_DATA][PERSON_NAME]"
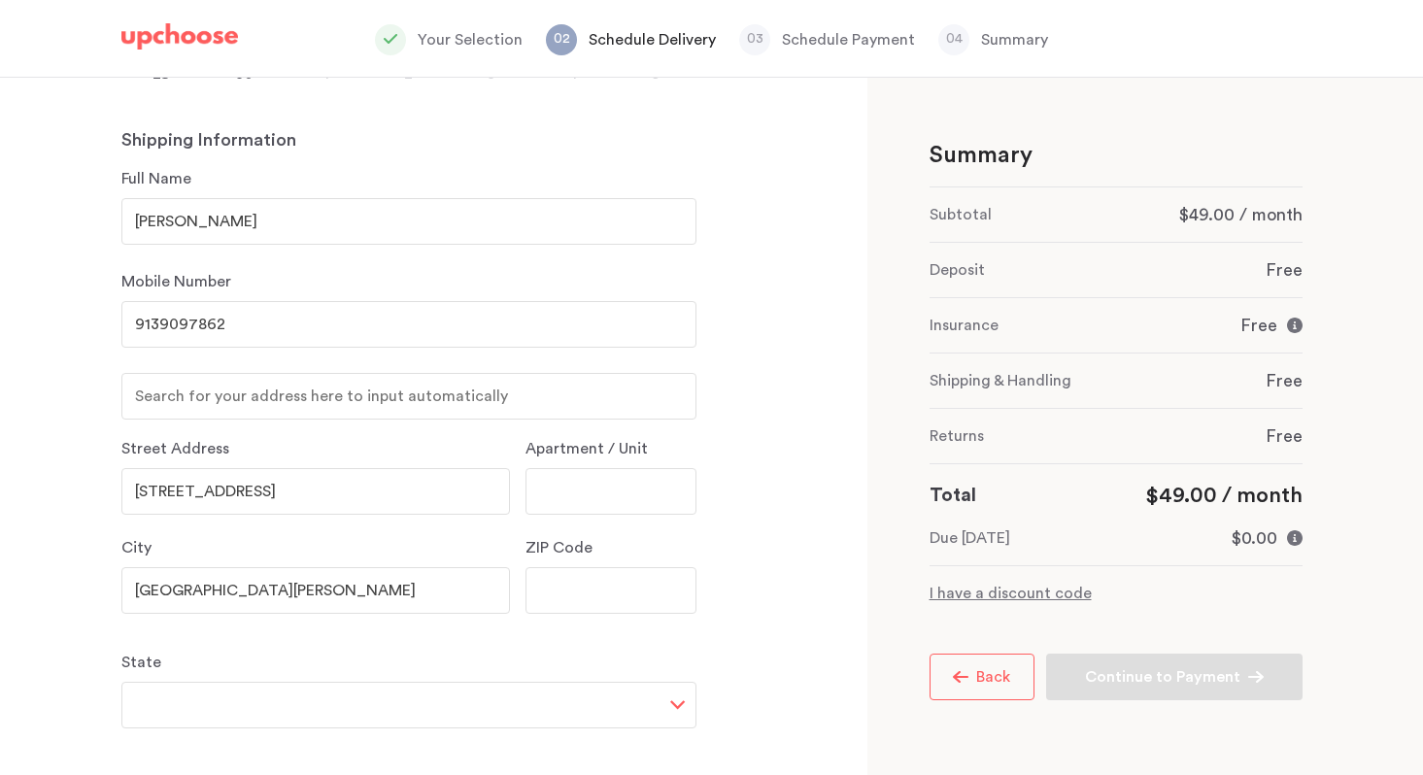
type input "80525"
select select "CO"
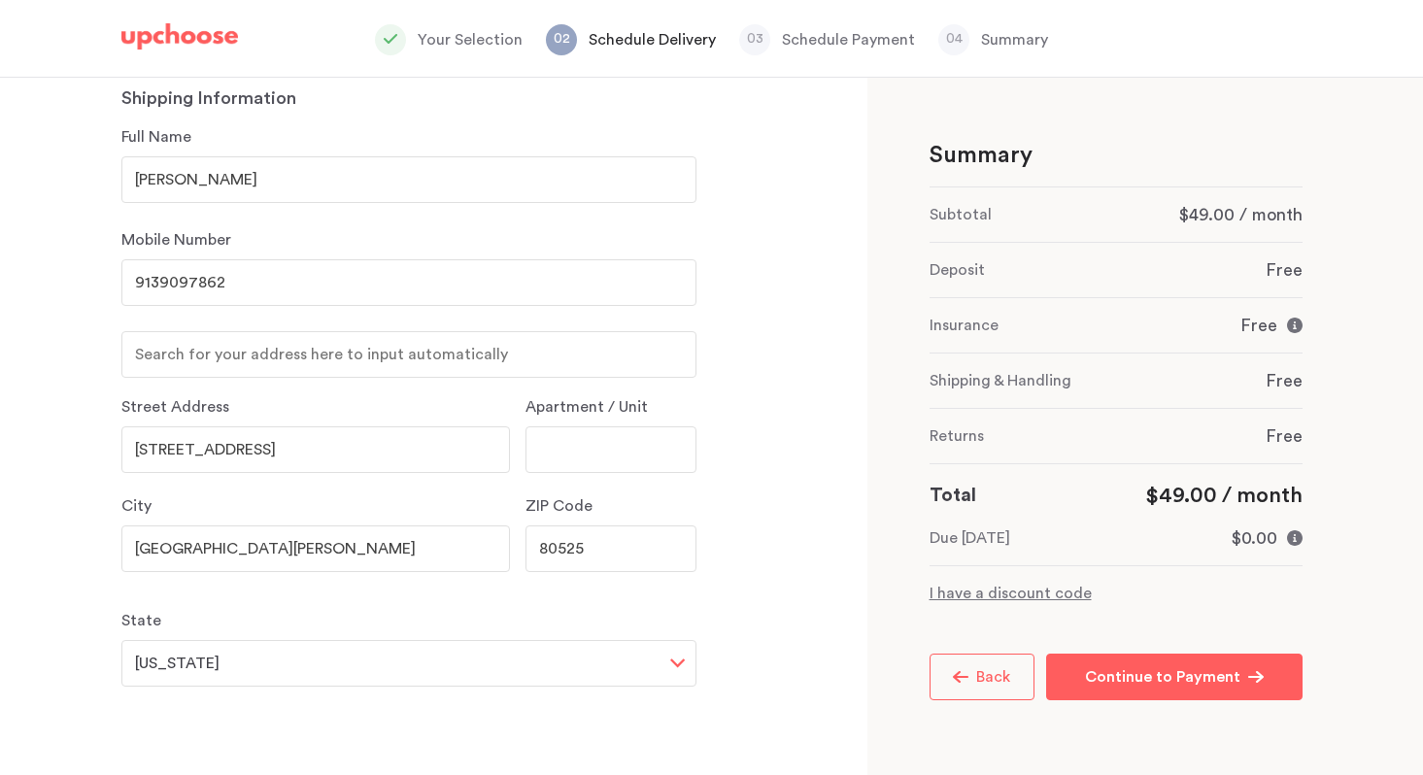
scroll to position [564, 0]
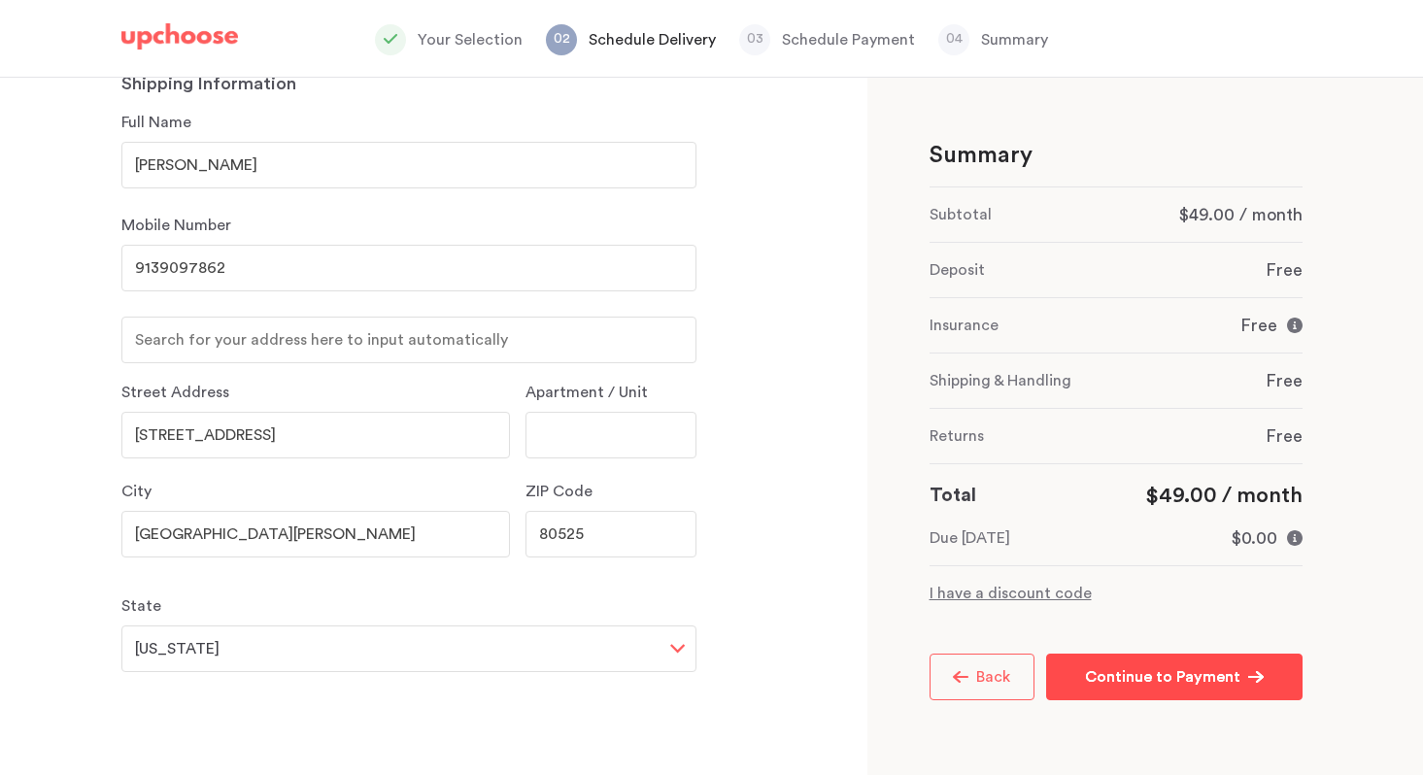
click at [1139, 692] on button "Continue to Payment Continue to Payment" at bounding box center [1174, 677] width 256 height 47
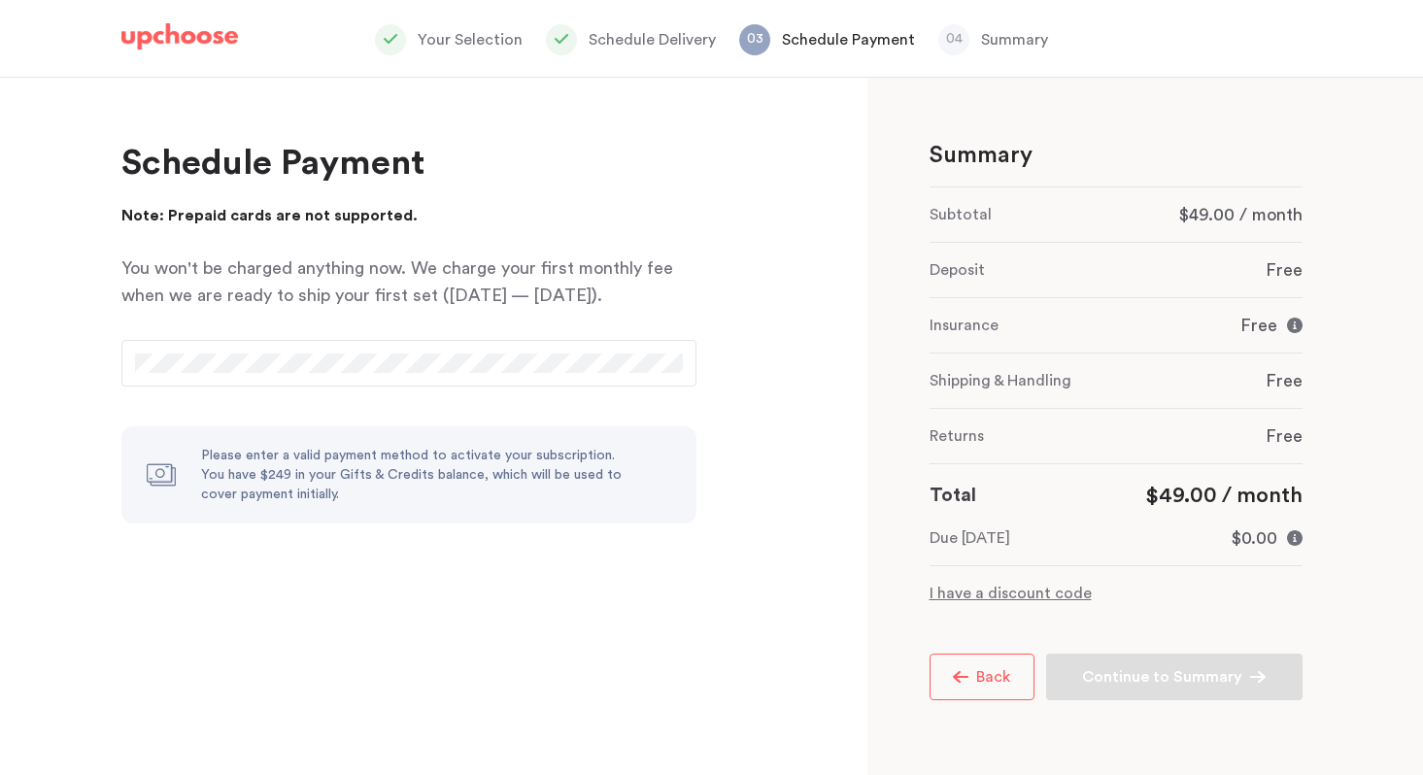
click at [423, 468] on div "Please enter a valid payment method to activate your subscription. You have $24…" at bounding box center [414, 475] width 427 height 58
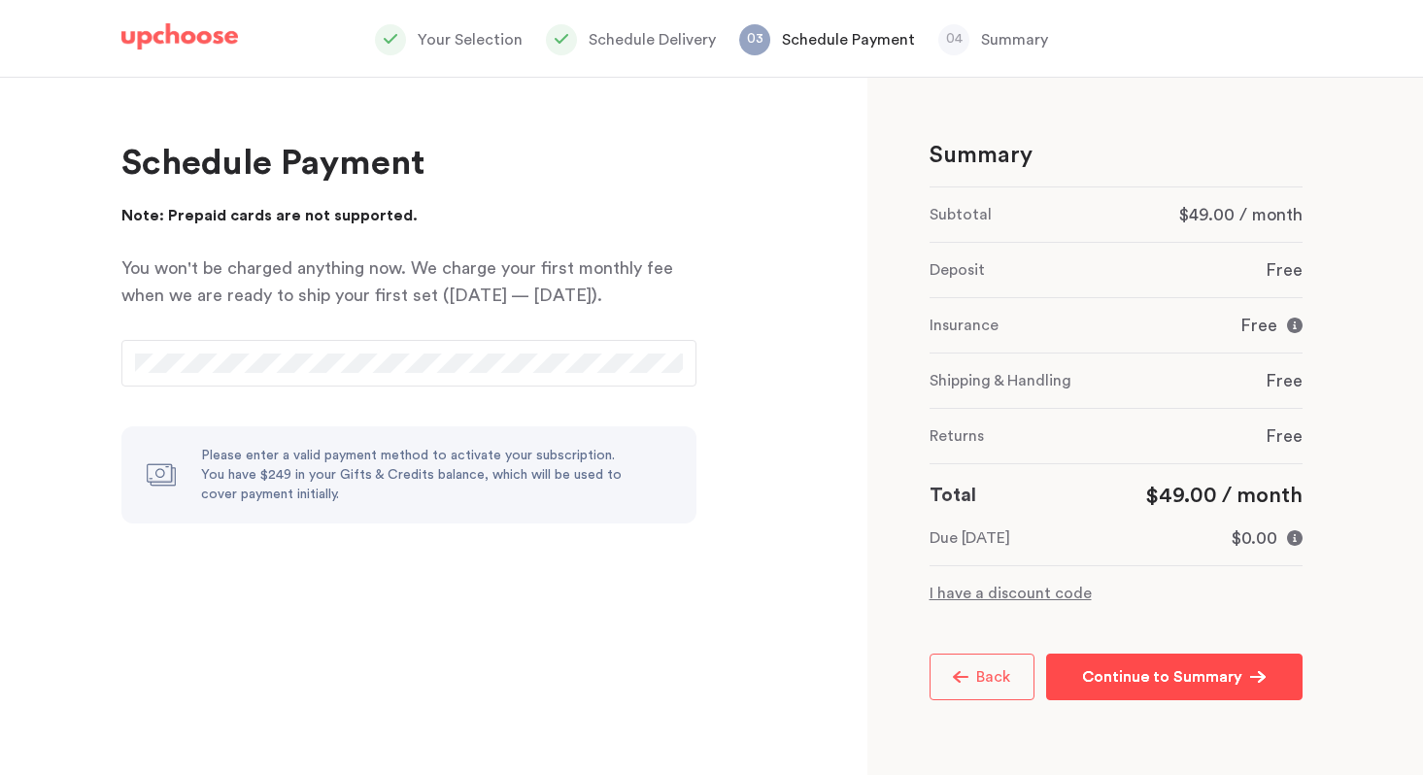
click at [1143, 669] on p "Continue to Summary" at bounding box center [1162, 677] width 160 height 23
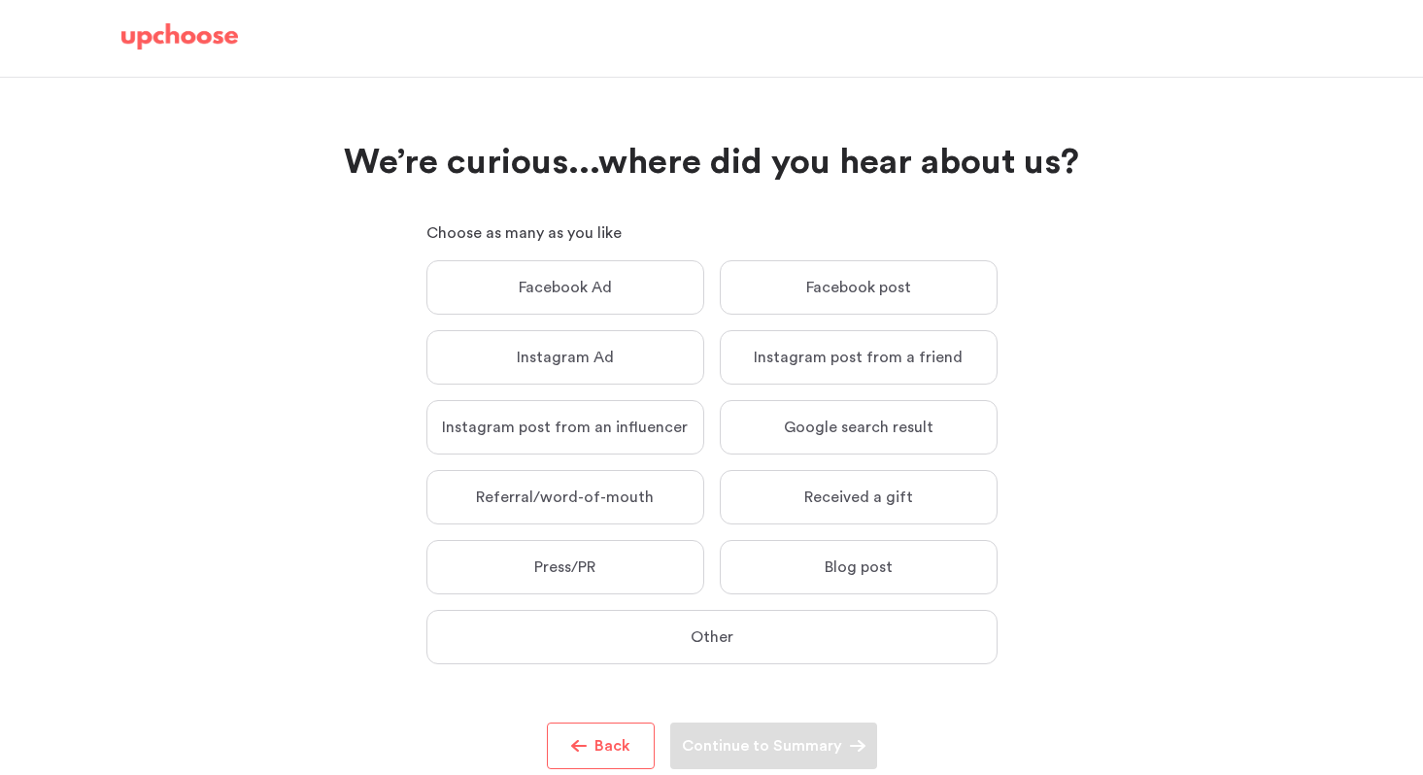
click at [934, 439] on label "Google search result Google search result" at bounding box center [859, 427] width 278 height 54
click at [0, 0] on input "Google search result Google search result" at bounding box center [0, 0] width 0 height 0
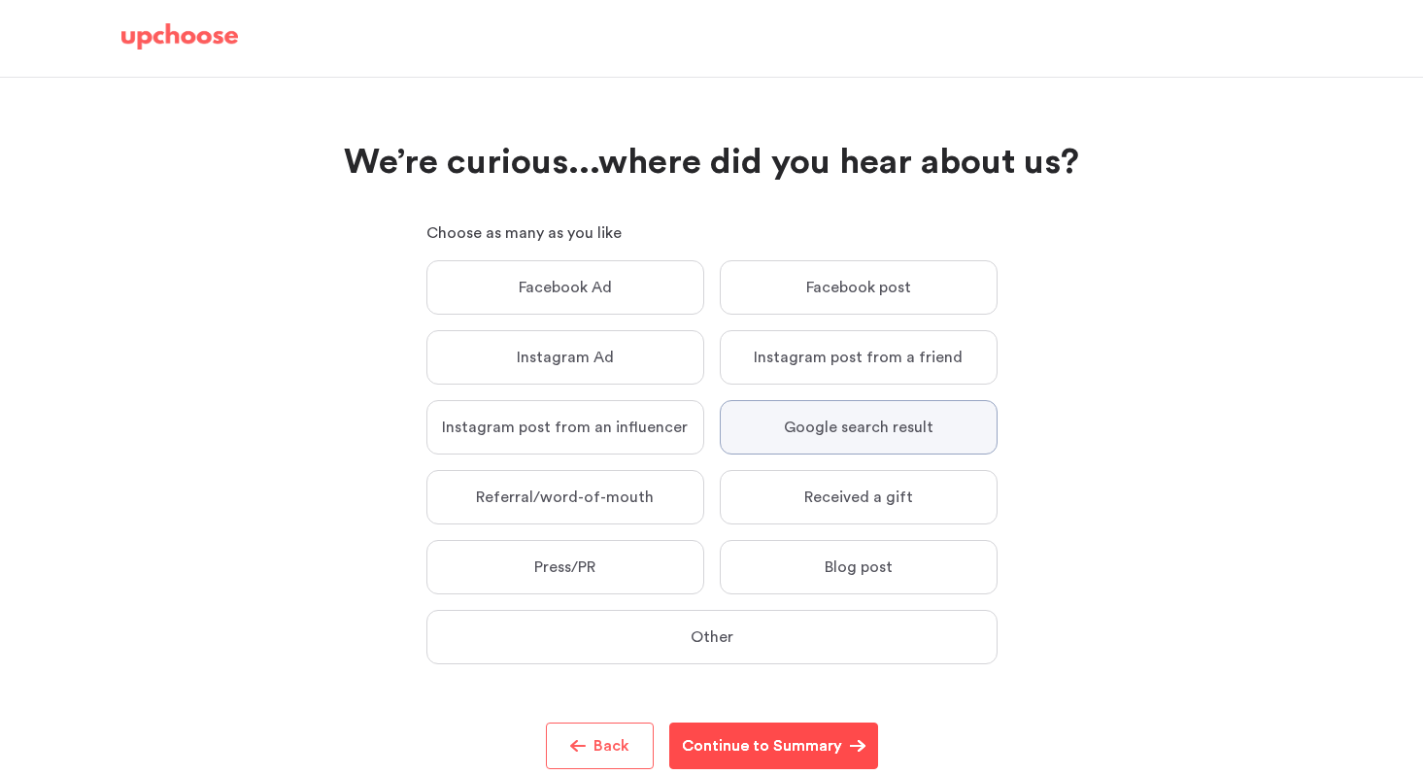
click at [843, 754] on span "Continue to Summary" at bounding box center [766, 746] width 168 height 23
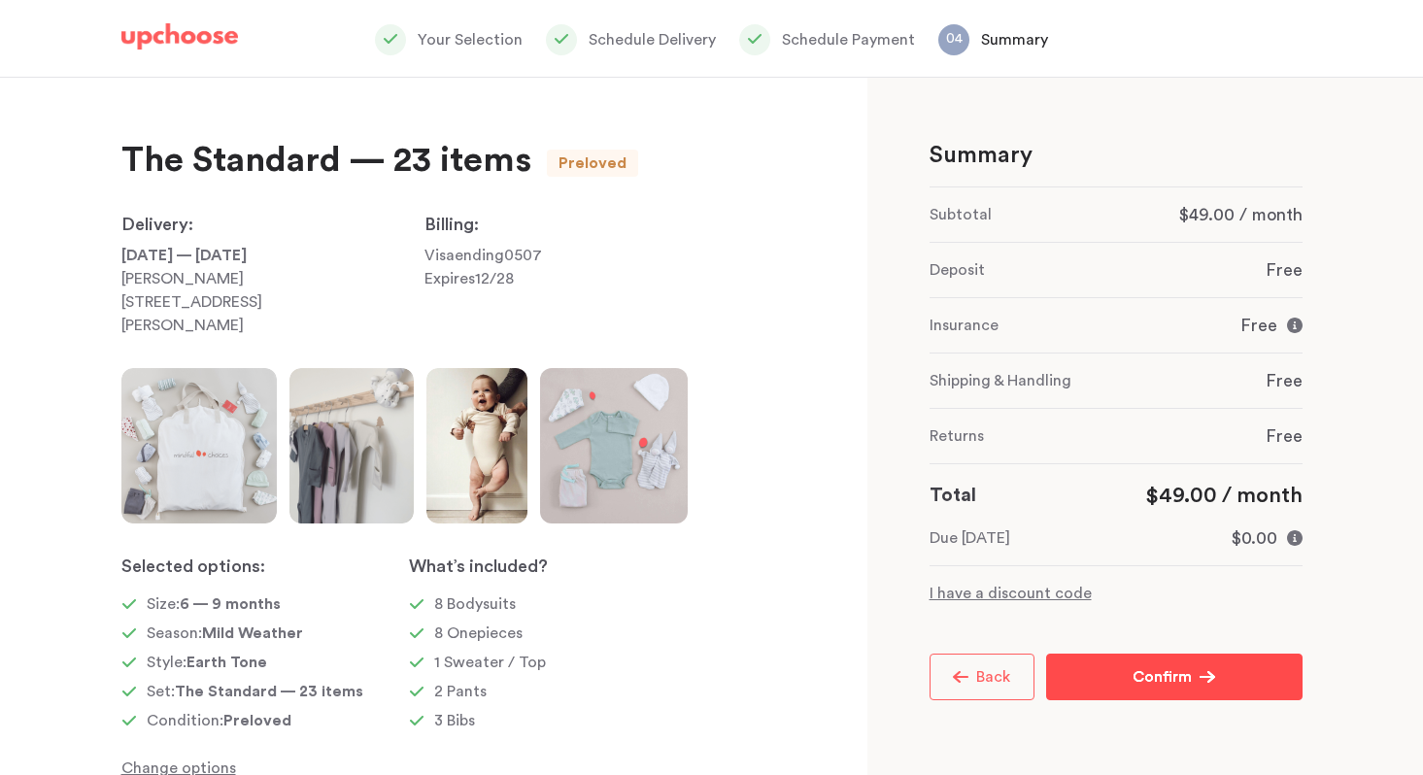
scroll to position [67, 0]
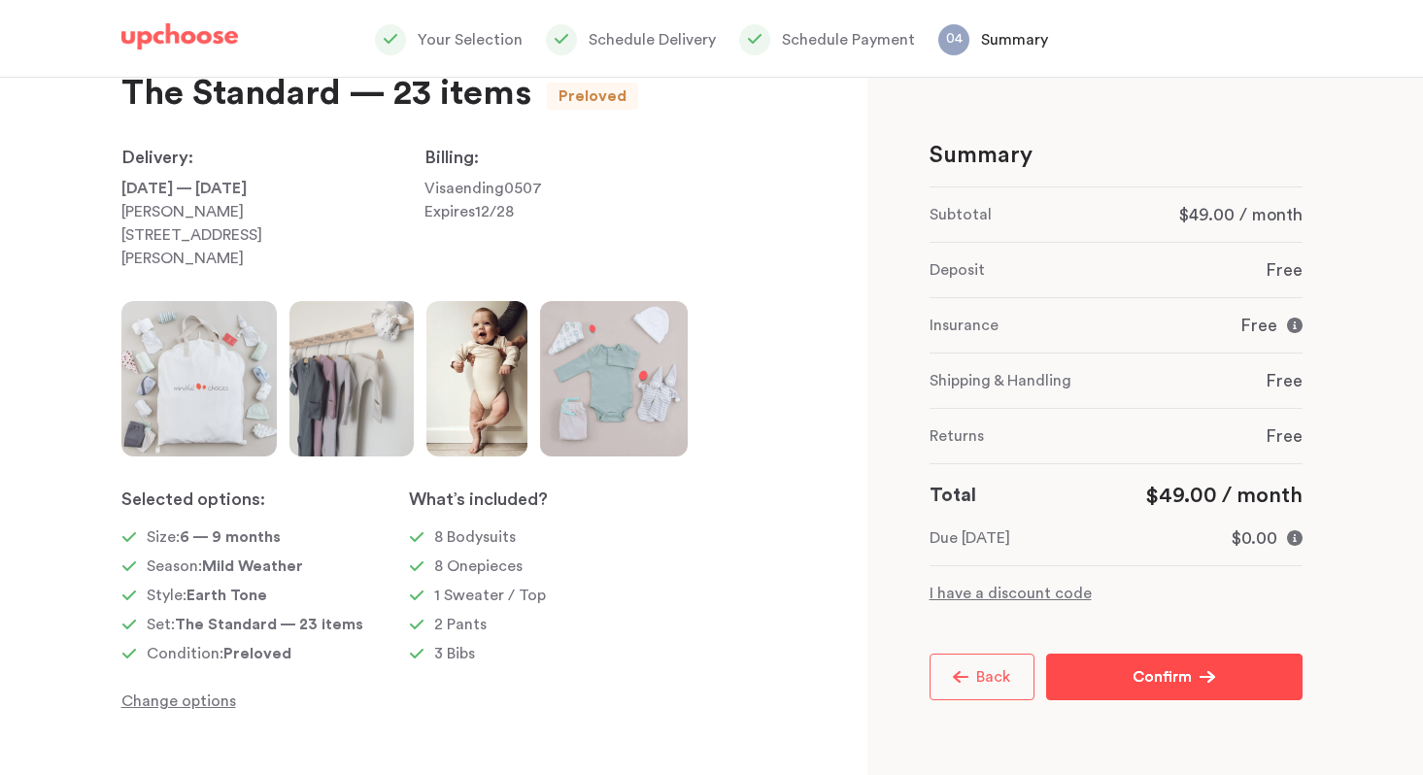
click at [1265, 683] on button "Confirm Confirm" at bounding box center [1174, 677] width 256 height 47
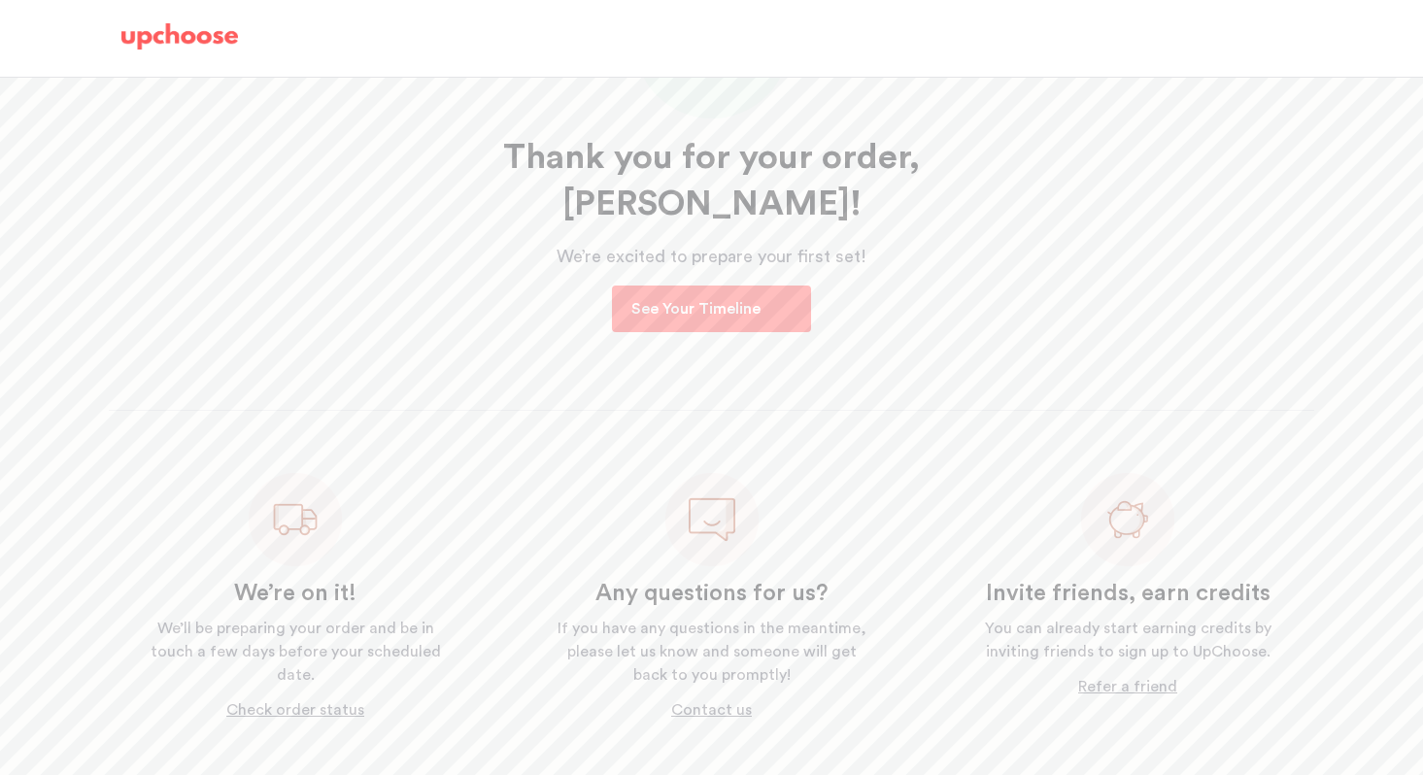
scroll to position [208, 0]
